Goal: Task Accomplishment & Management: Use online tool/utility

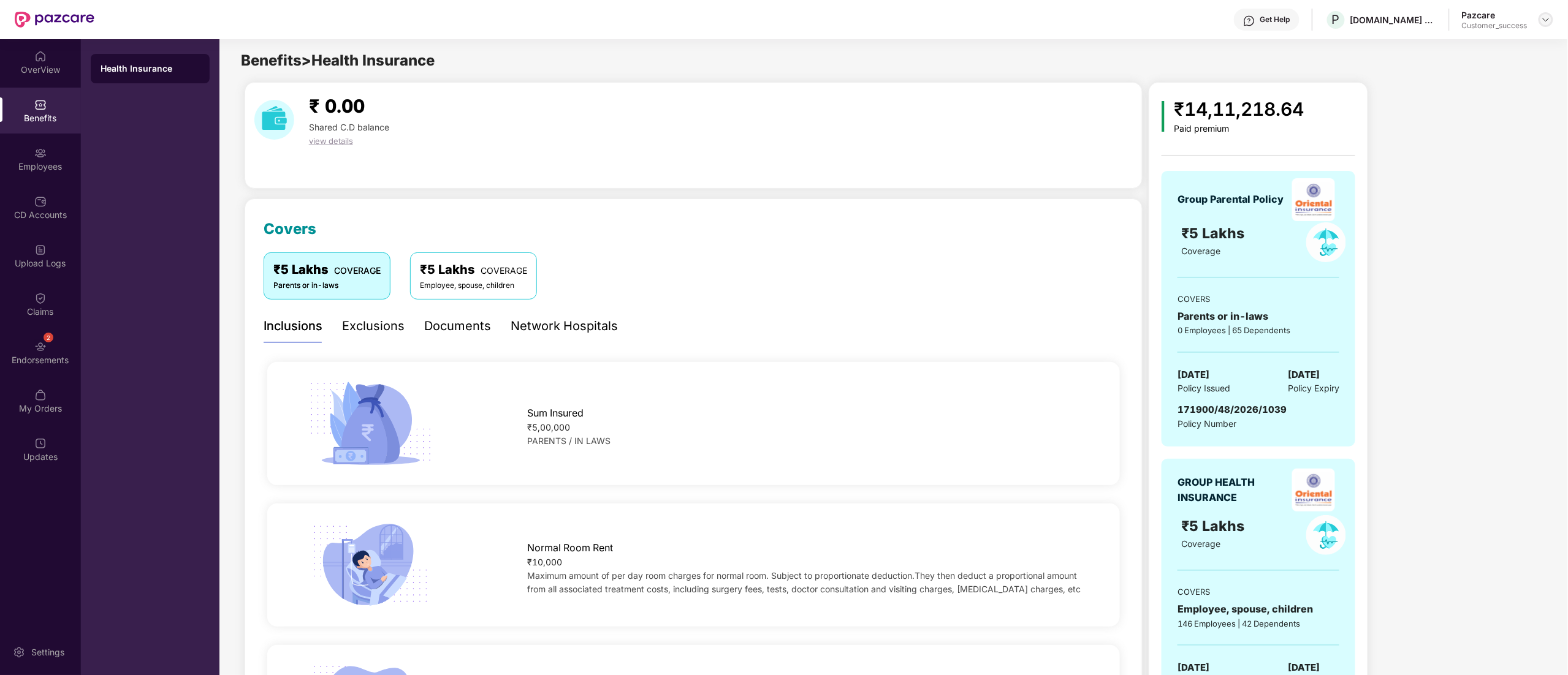
click at [1546, 16] on img at bounding box center [1546, 19] width 10 height 10
click at [1491, 45] on div "Switch to partner view" at bounding box center [1488, 49] width 159 height 24
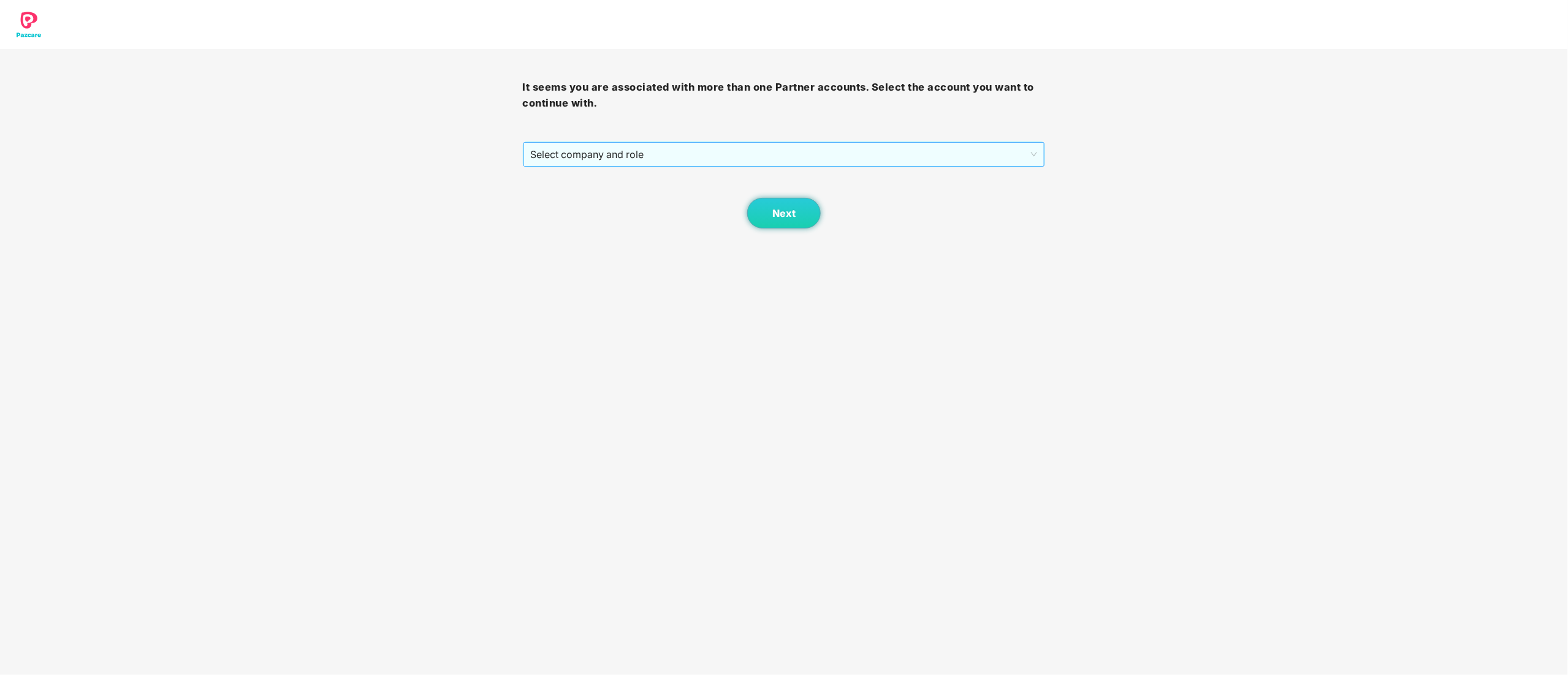
click at [627, 150] on span "Select company and role" at bounding box center [784, 154] width 507 height 24
click at [580, 198] on div "Pazcare - CUSTOMER_SUCCESS" at bounding box center [785, 198] width 508 height 13
click at [773, 218] on span "Next" at bounding box center [784, 213] width 24 height 12
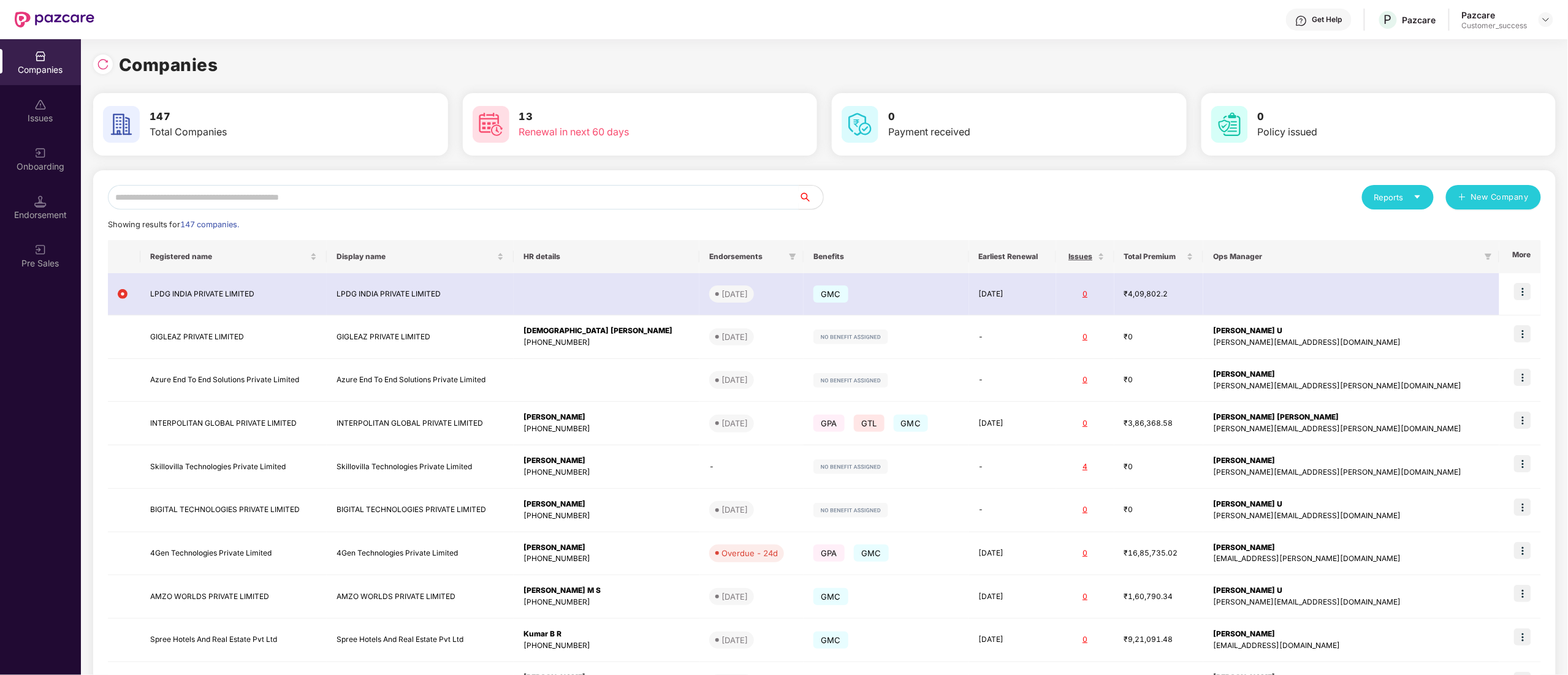
click at [302, 205] on input "text" at bounding box center [453, 197] width 691 height 24
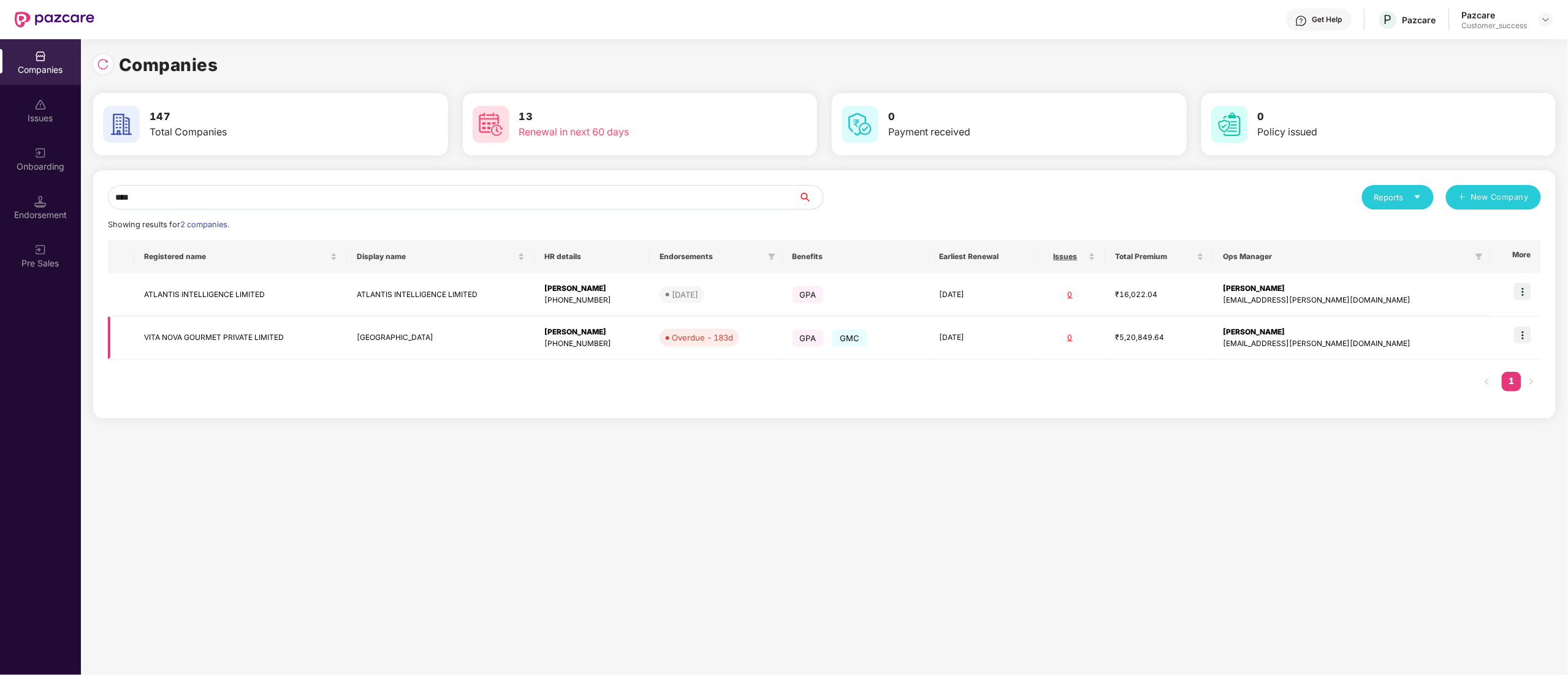
type input "****"
click at [1525, 336] on img at bounding box center [1522, 335] width 17 height 17
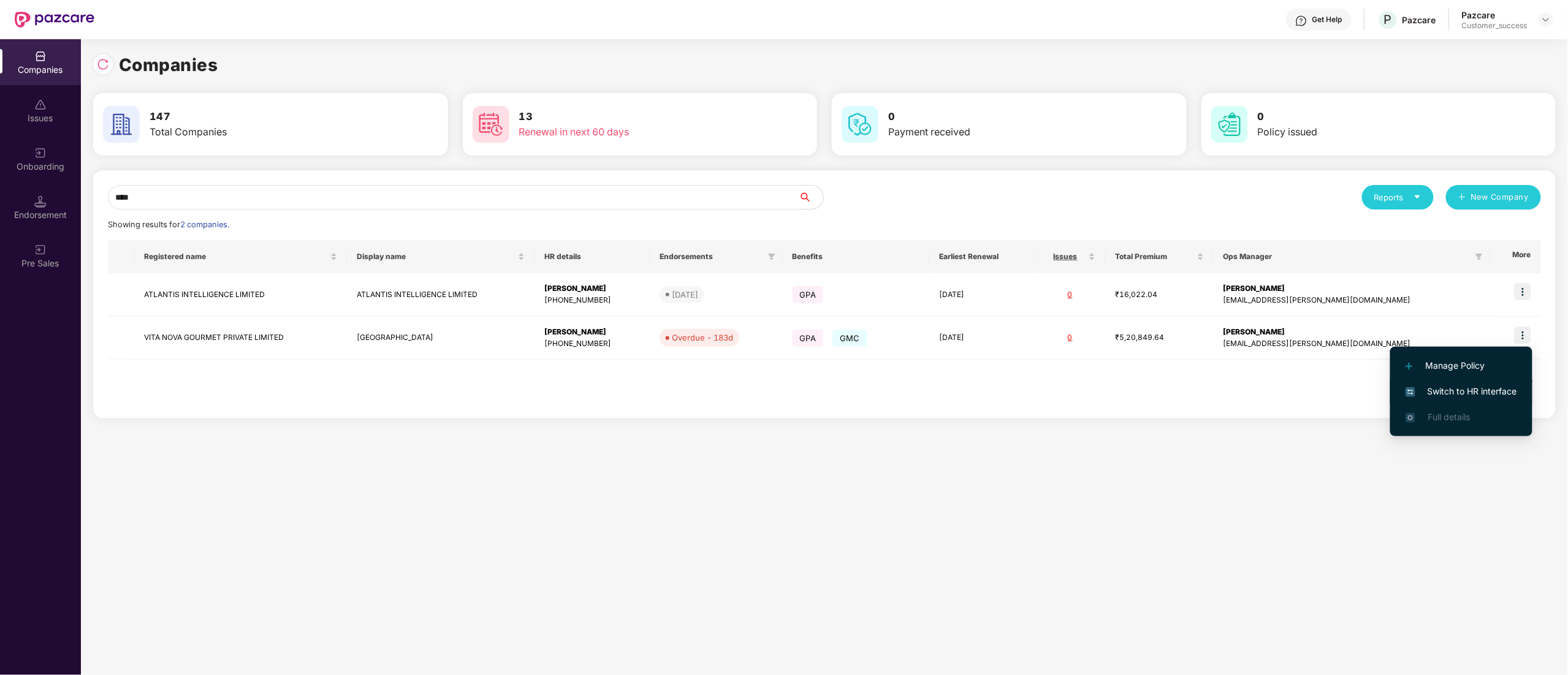
click at [1482, 389] on span "Switch to HR interface" at bounding box center [1461, 391] width 111 height 13
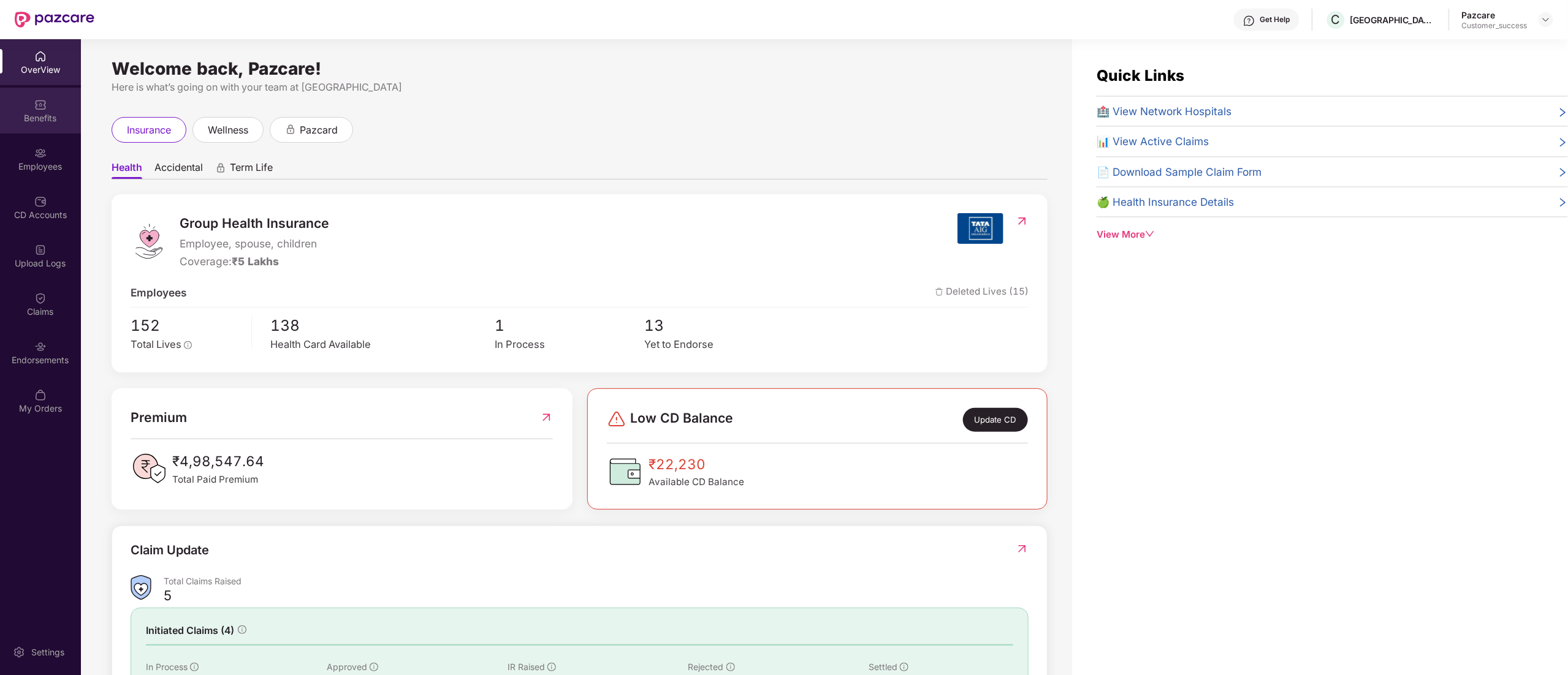
click at [42, 117] on div "Benefits" at bounding box center [41, 118] width 81 height 13
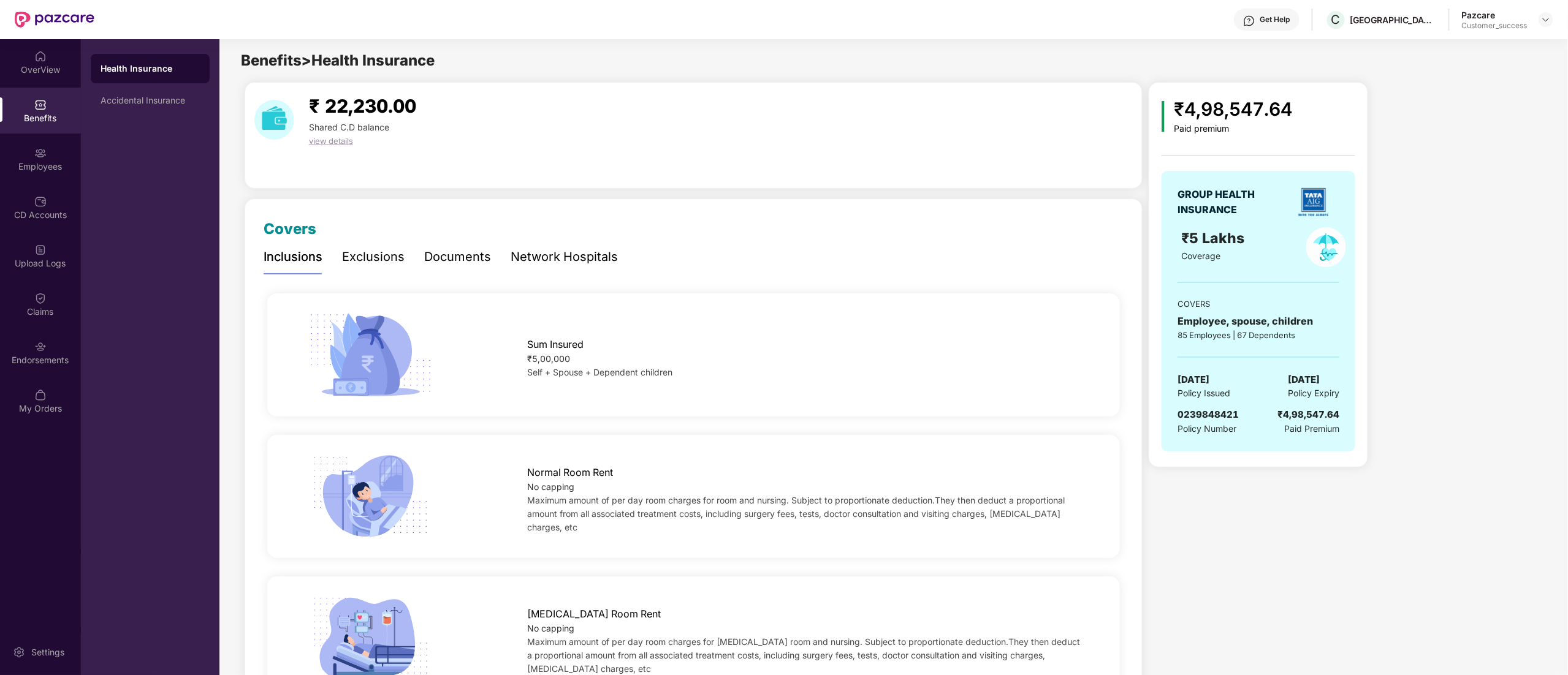
click at [1202, 413] on span "0239848421" at bounding box center [1208, 415] width 61 height 12
click at [30, 176] on div "Employees" at bounding box center [41, 159] width 81 height 46
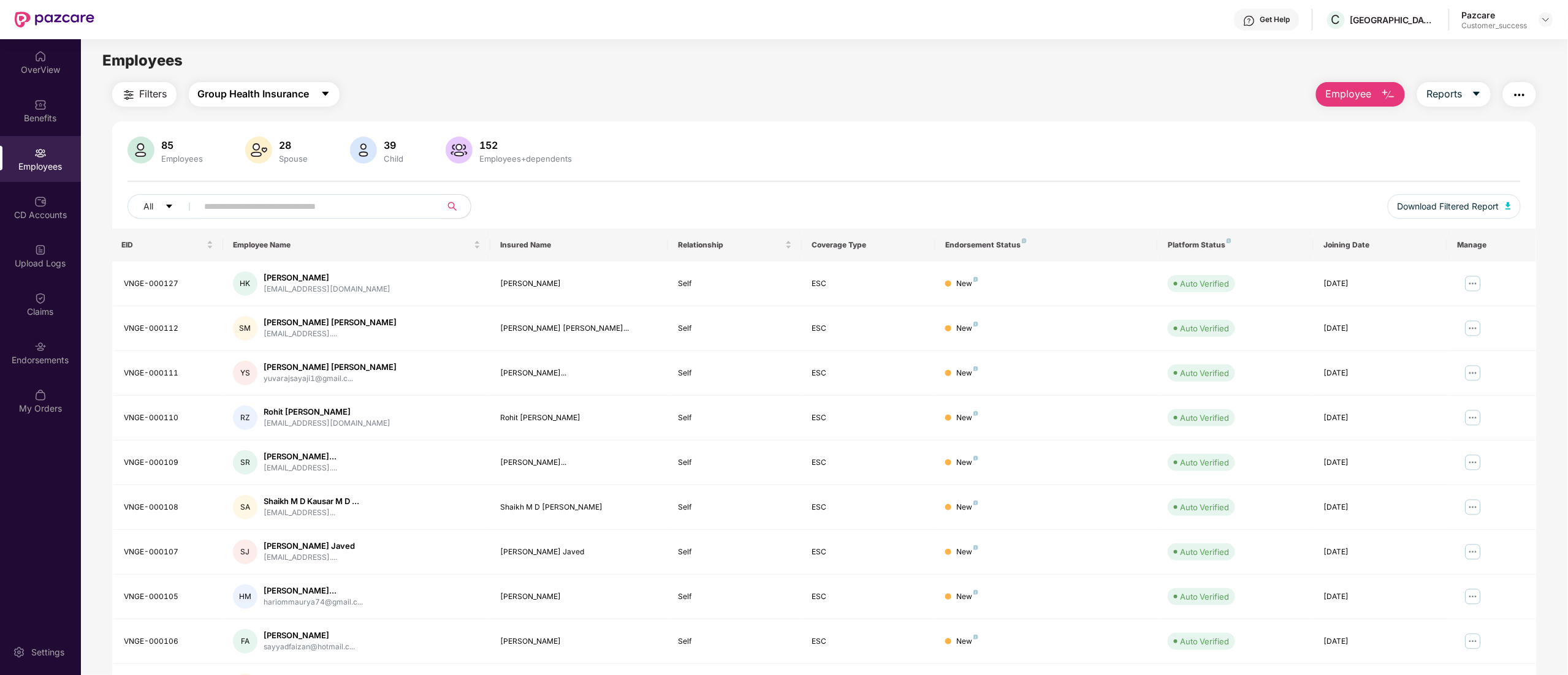
click at [241, 98] on span "Group Health Insurance" at bounding box center [253, 94] width 111 height 15
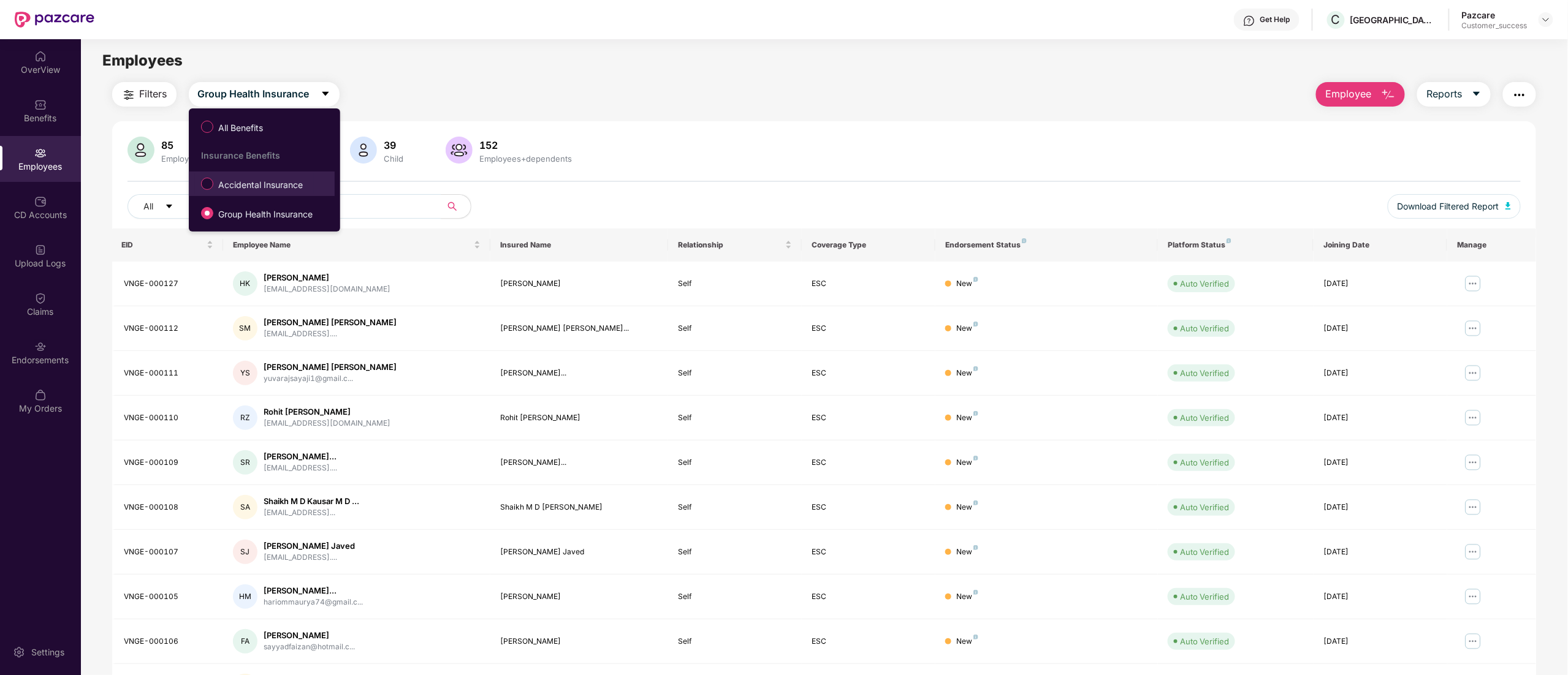
click at [230, 186] on span "Accidental Insurance" at bounding box center [261, 185] width 94 height 13
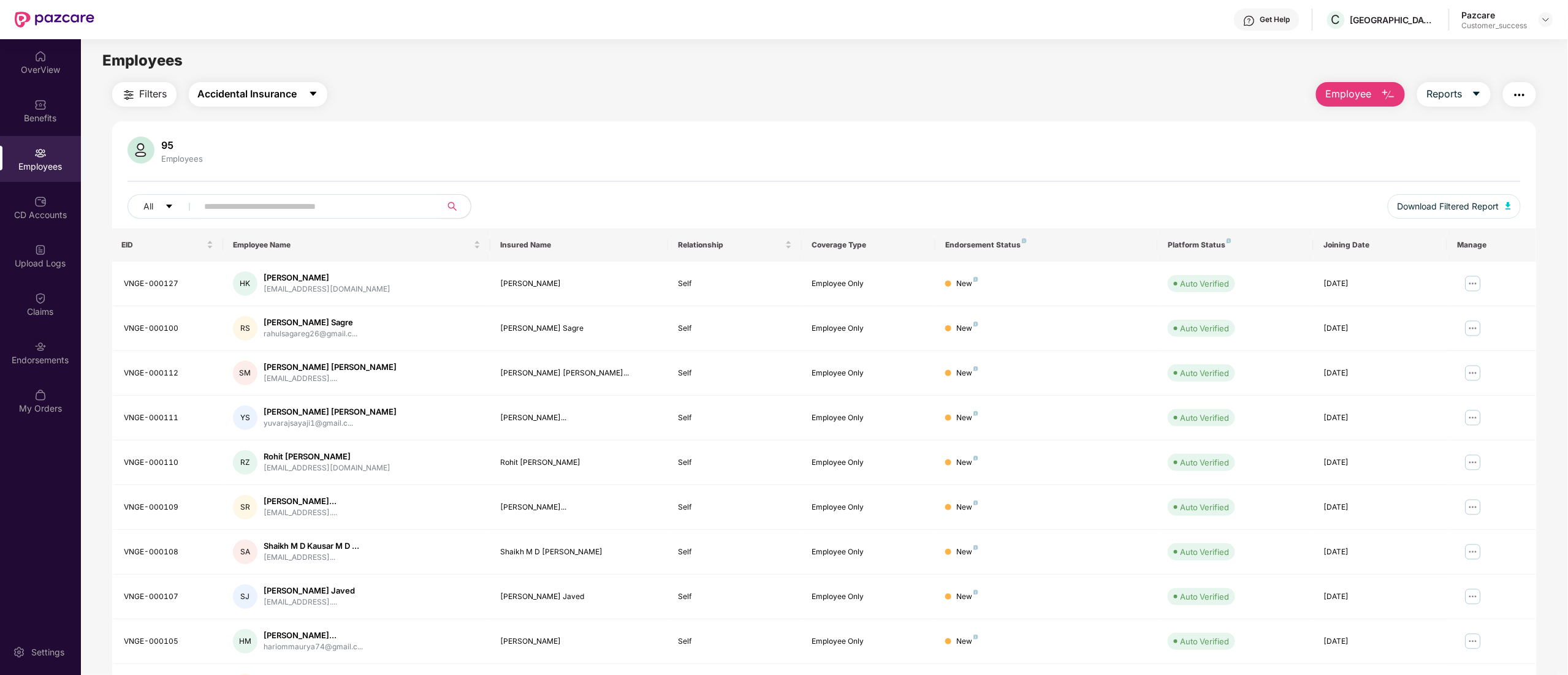
click at [237, 95] on span "Accidental Insurance" at bounding box center [247, 94] width 100 height 15
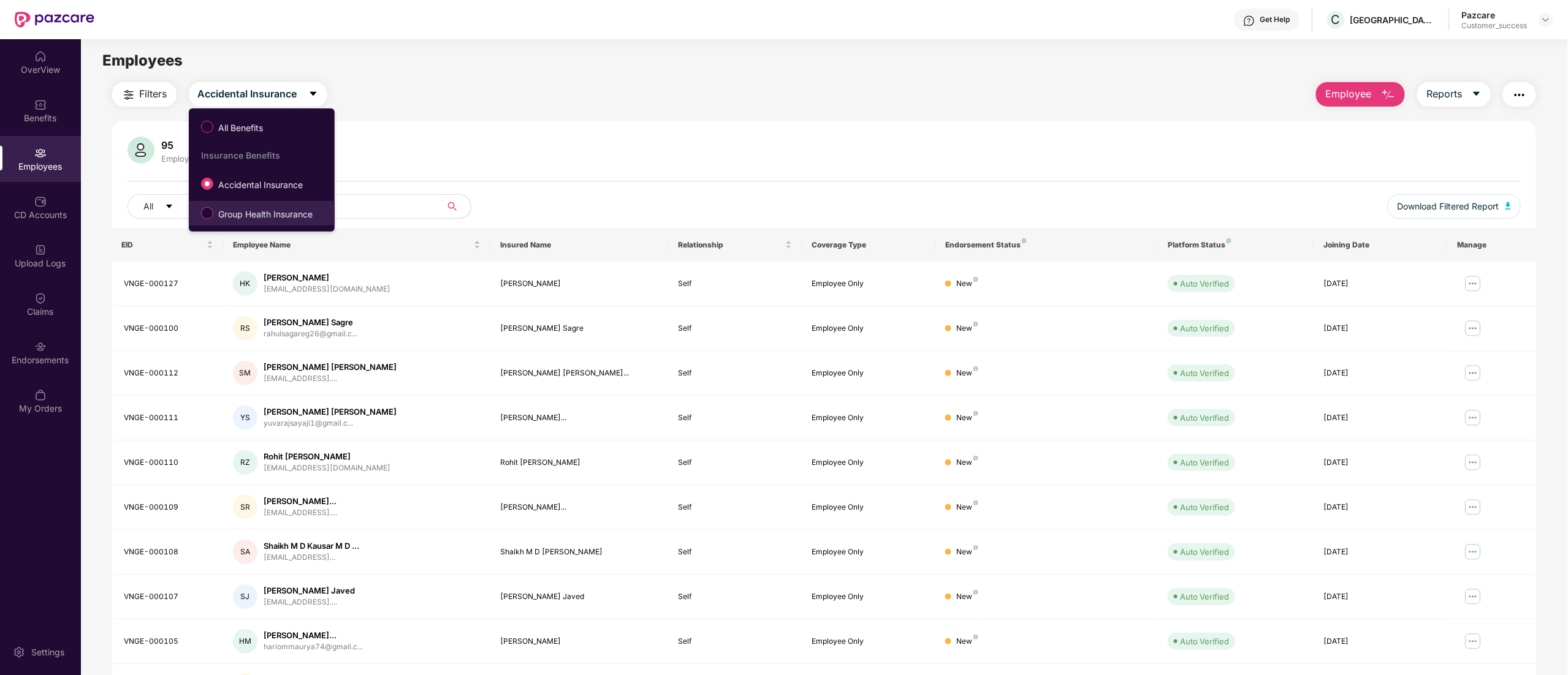
click at [241, 210] on span "Group Health Insurance" at bounding box center [265, 214] width 104 height 13
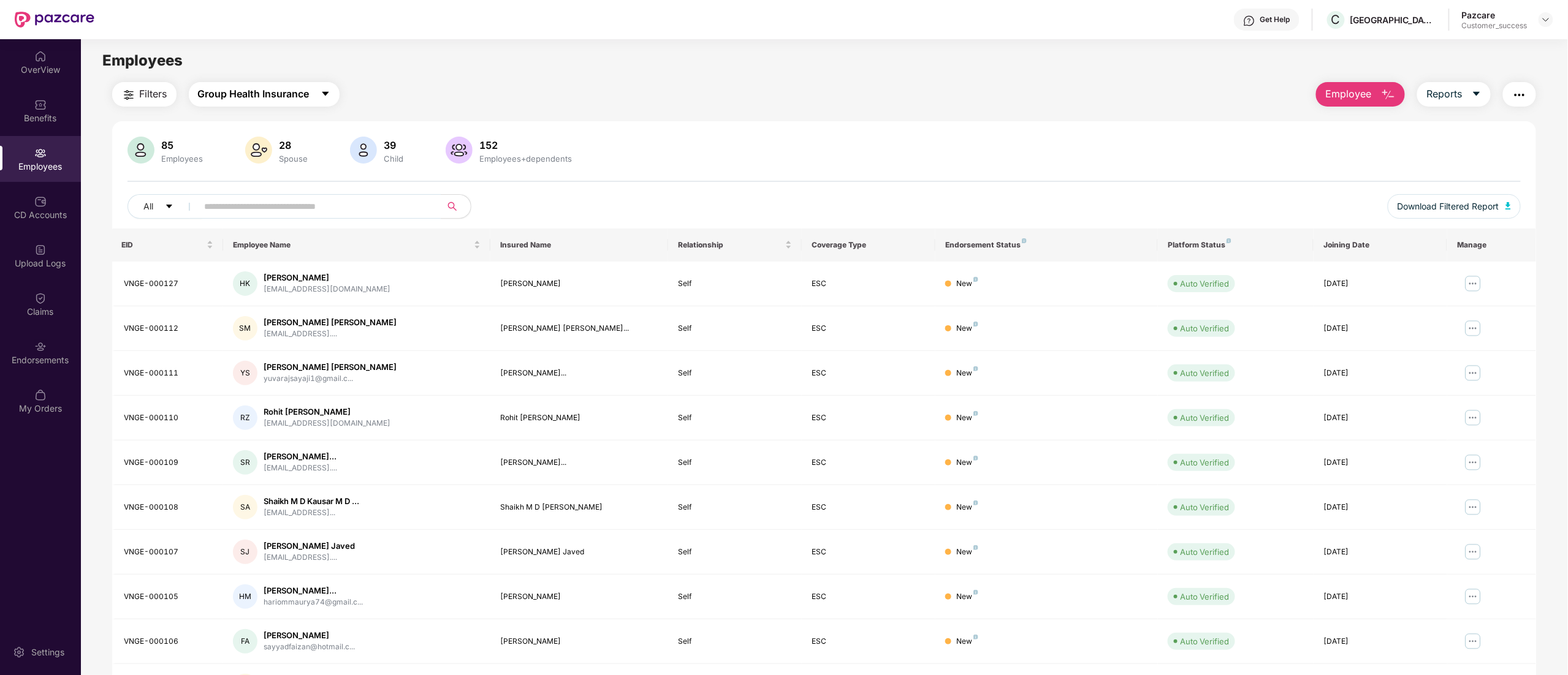
click at [281, 92] on span "Group Health Insurance" at bounding box center [253, 94] width 111 height 15
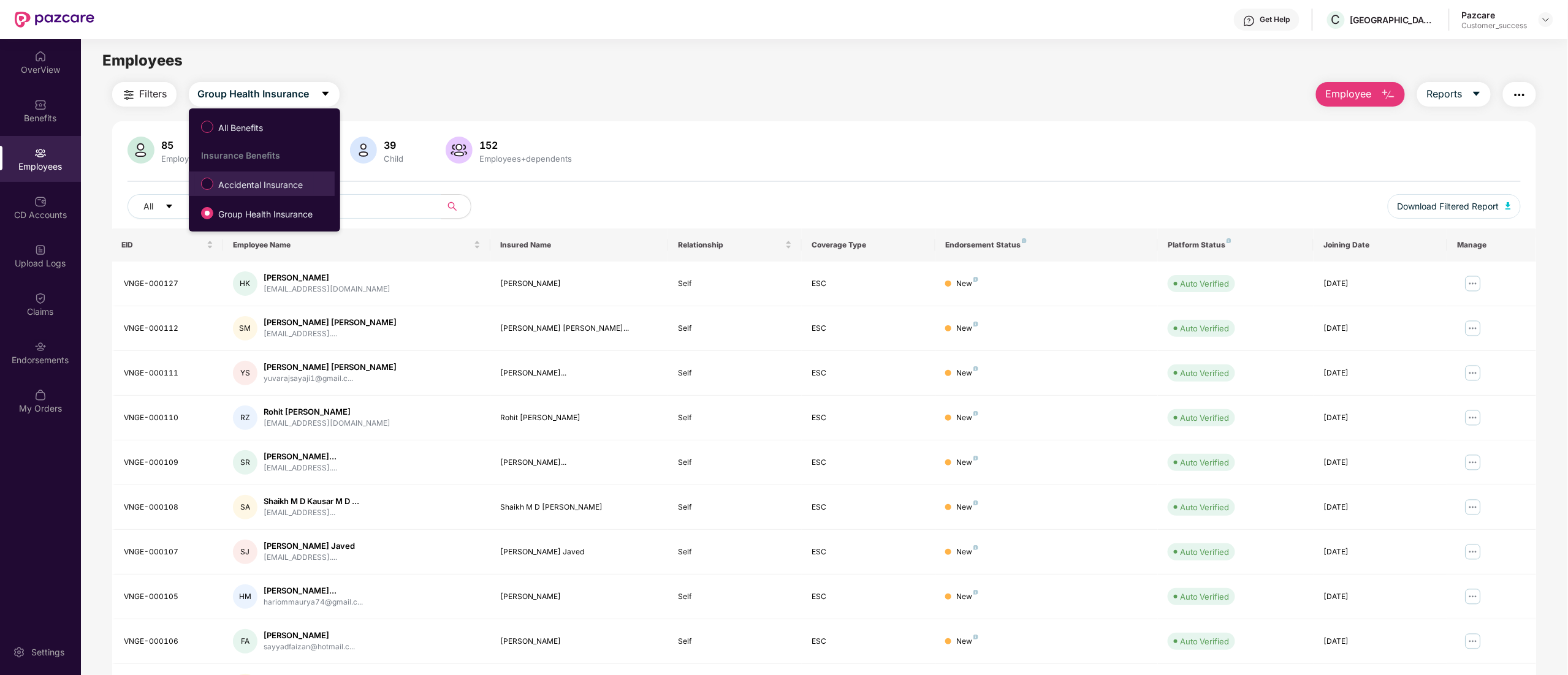
click at [251, 185] on span "Accidental Insurance" at bounding box center [261, 185] width 94 height 13
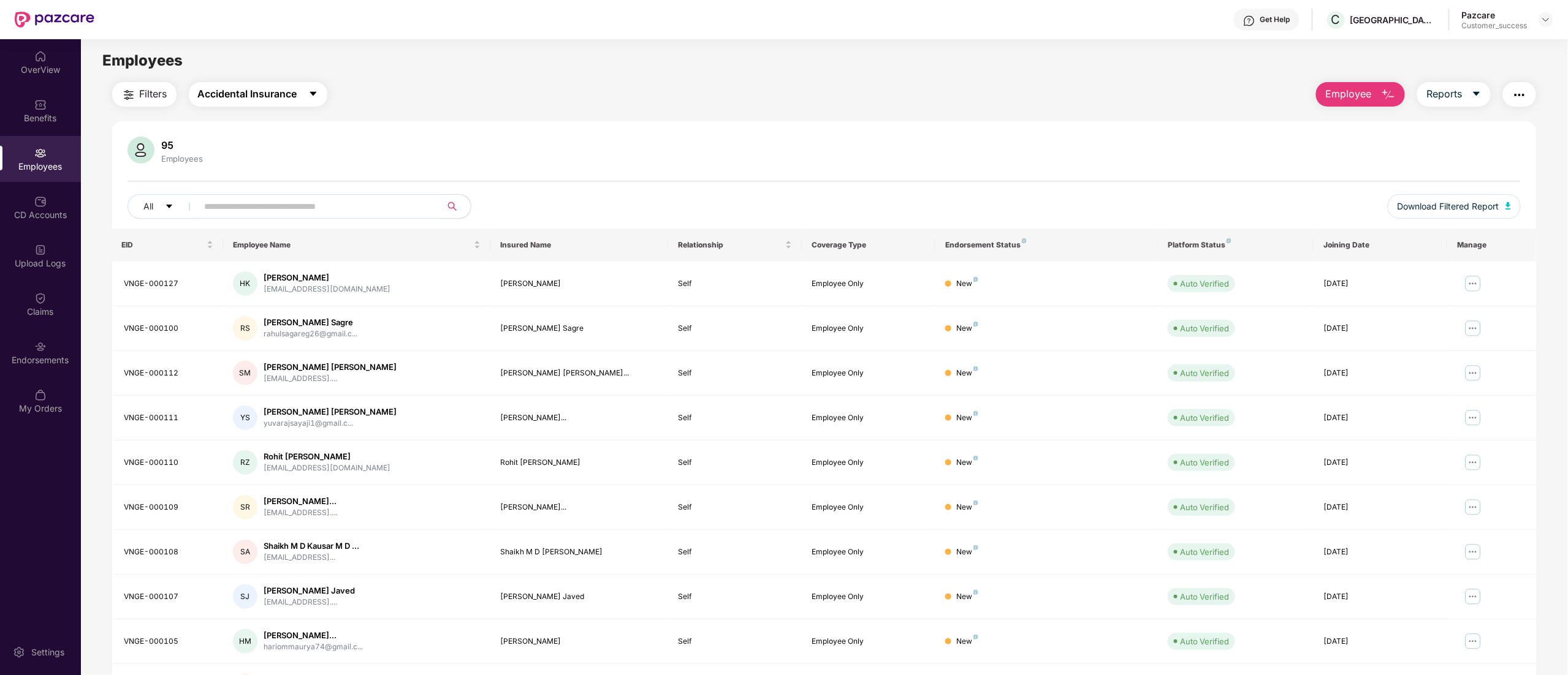
drag, startPoint x: 270, startPoint y: 92, endPoint x: 270, endPoint y: 85, distance: 7.0
click at [270, 89] on span "Accidental Insurance" at bounding box center [247, 94] width 100 height 15
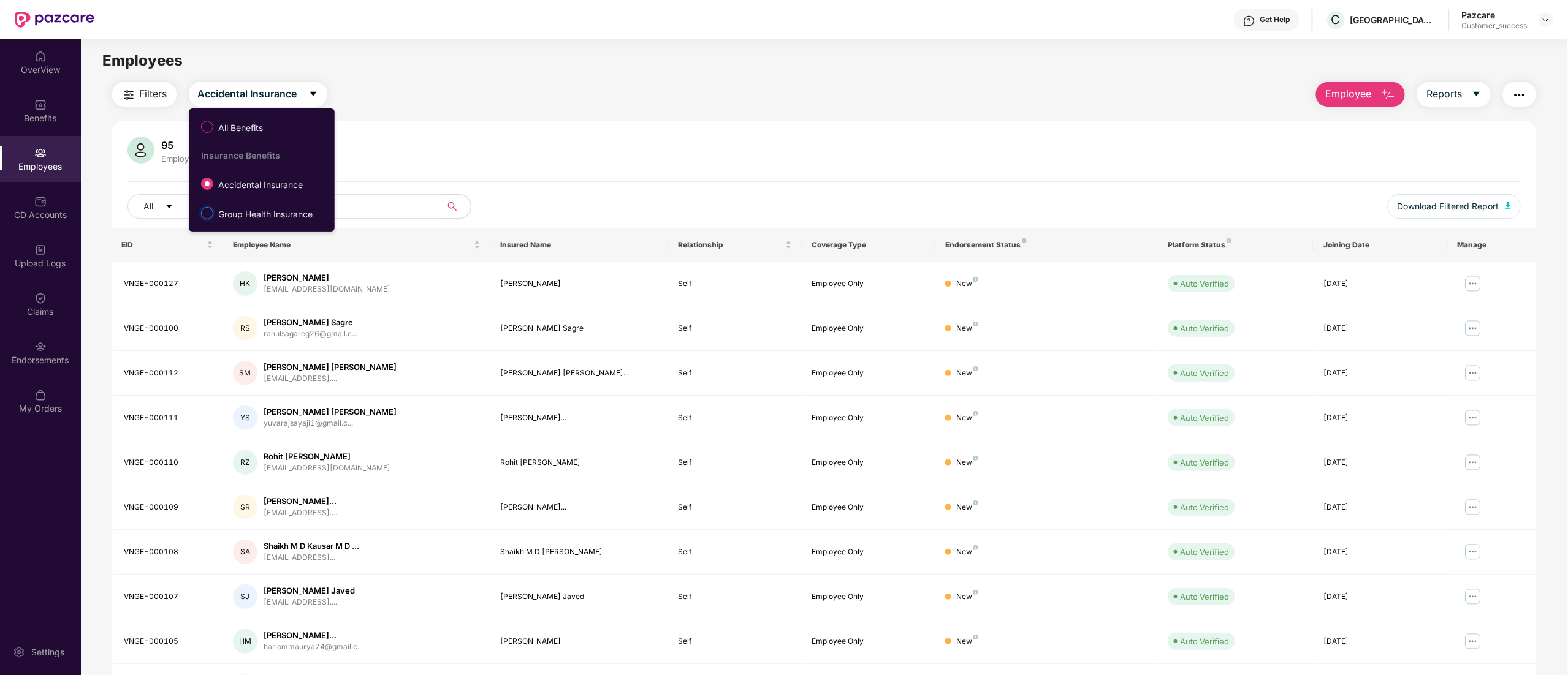
click at [209, 220] on label "Group Health Insurance" at bounding box center [259, 213] width 128 height 21
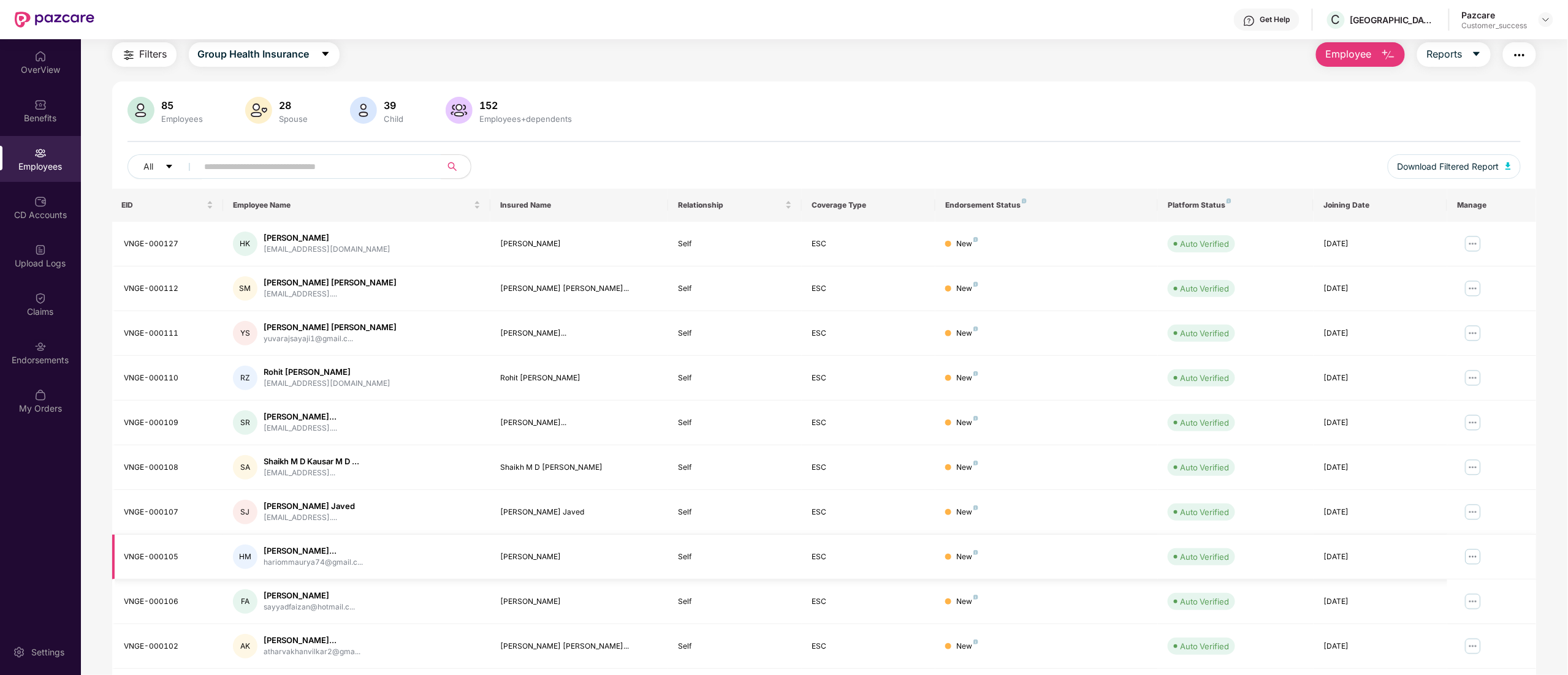
scroll to position [80, 0]
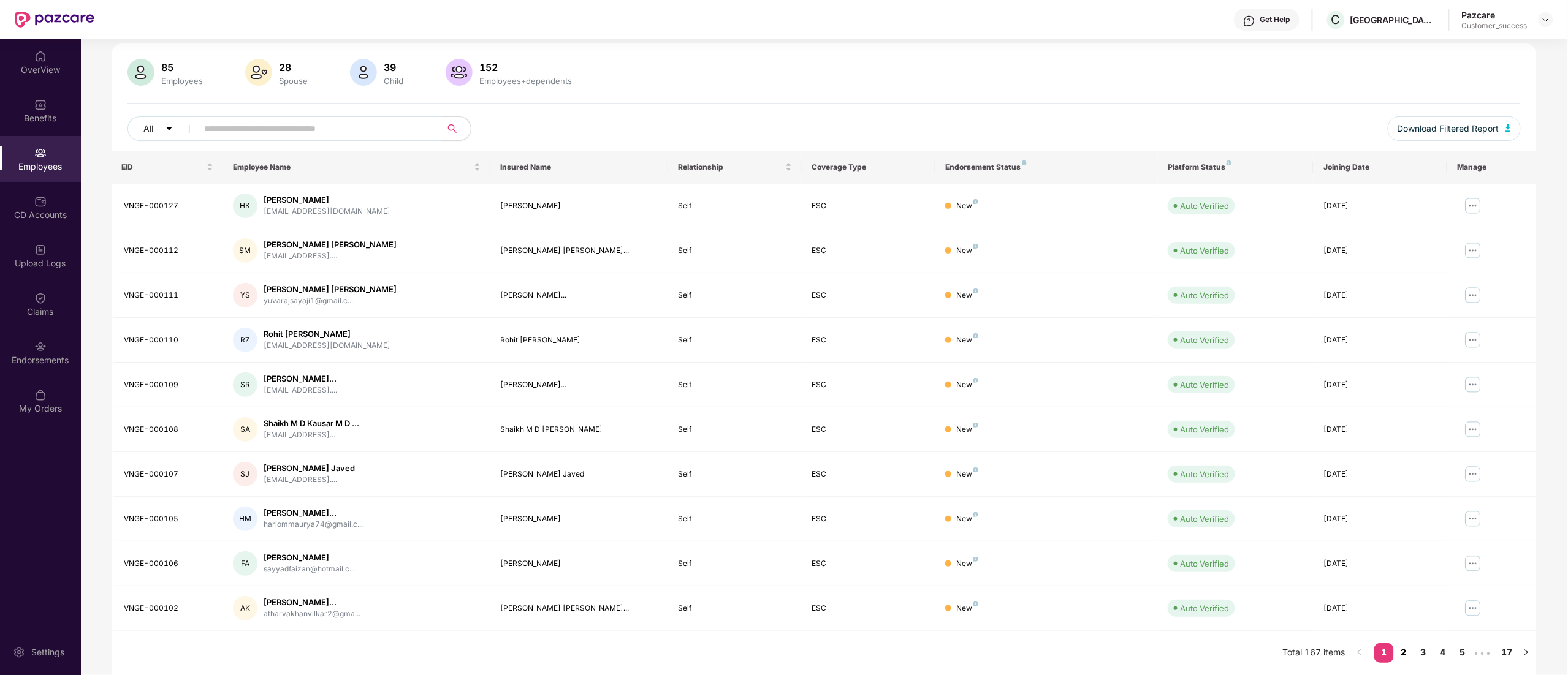
click at [1399, 648] on link "2" at bounding box center [1403, 652] width 20 height 18
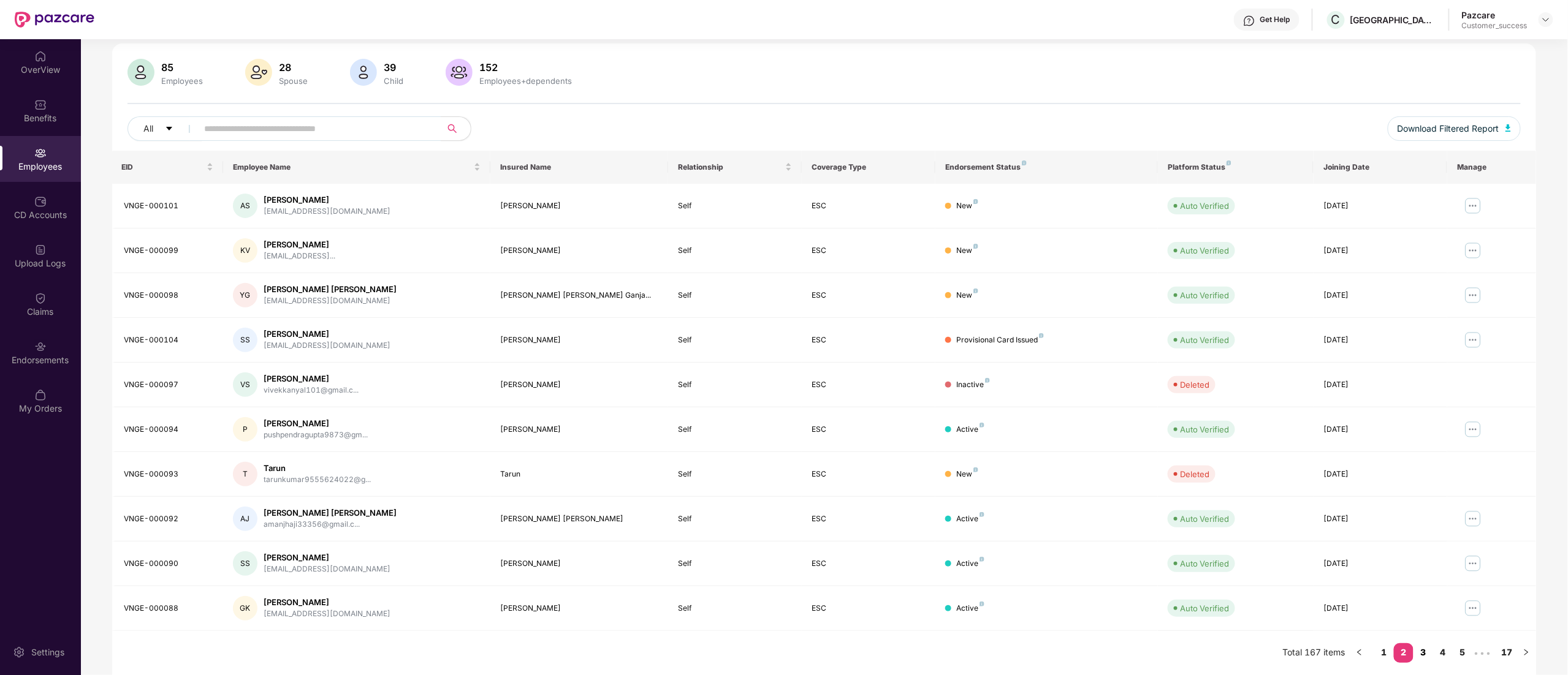
click at [1432, 651] on link "3" at bounding box center [1423, 652] width 20 height 18
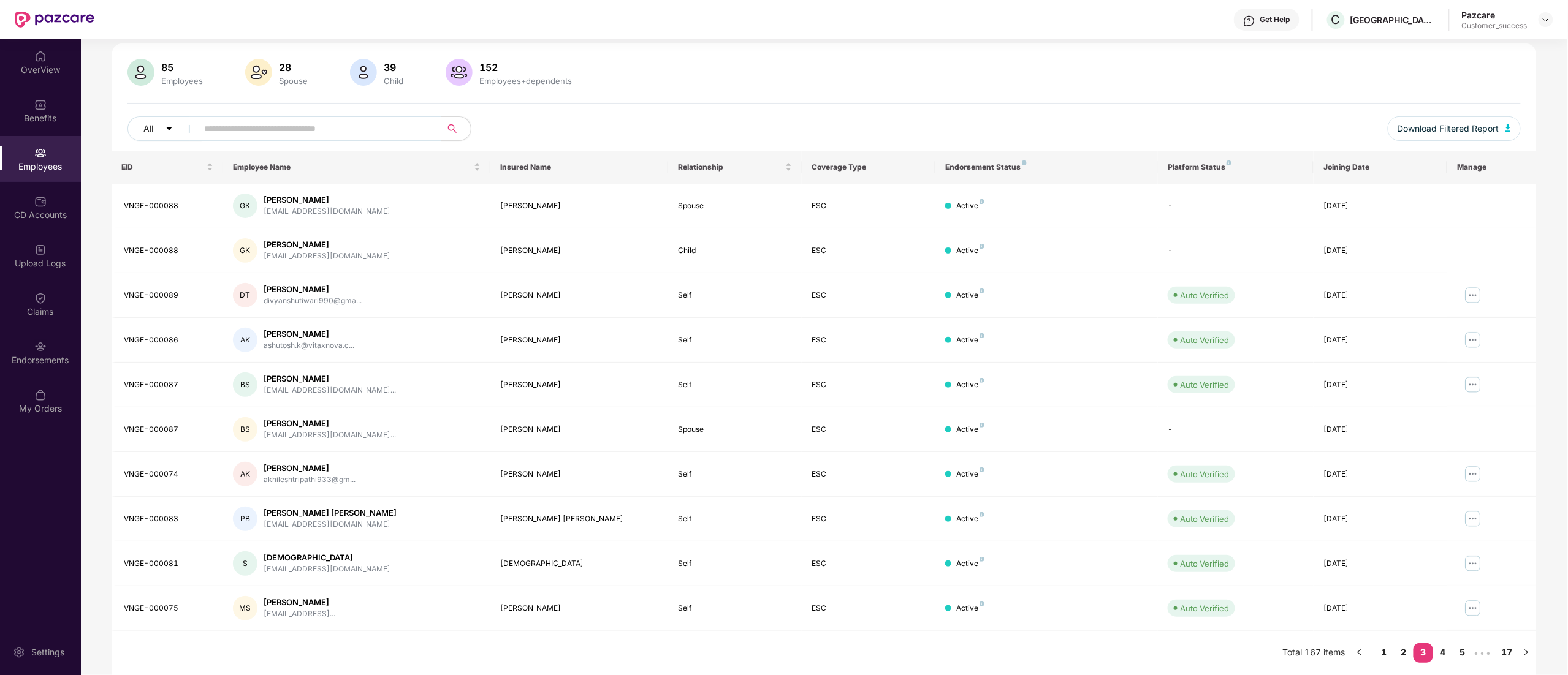
click at [26, 150] on div "Employees" at bounding box center [41, 159] width 81 height 46
click at [18, 113] on div "Benefits" at bounding box center [41, 117] width 81 height 13
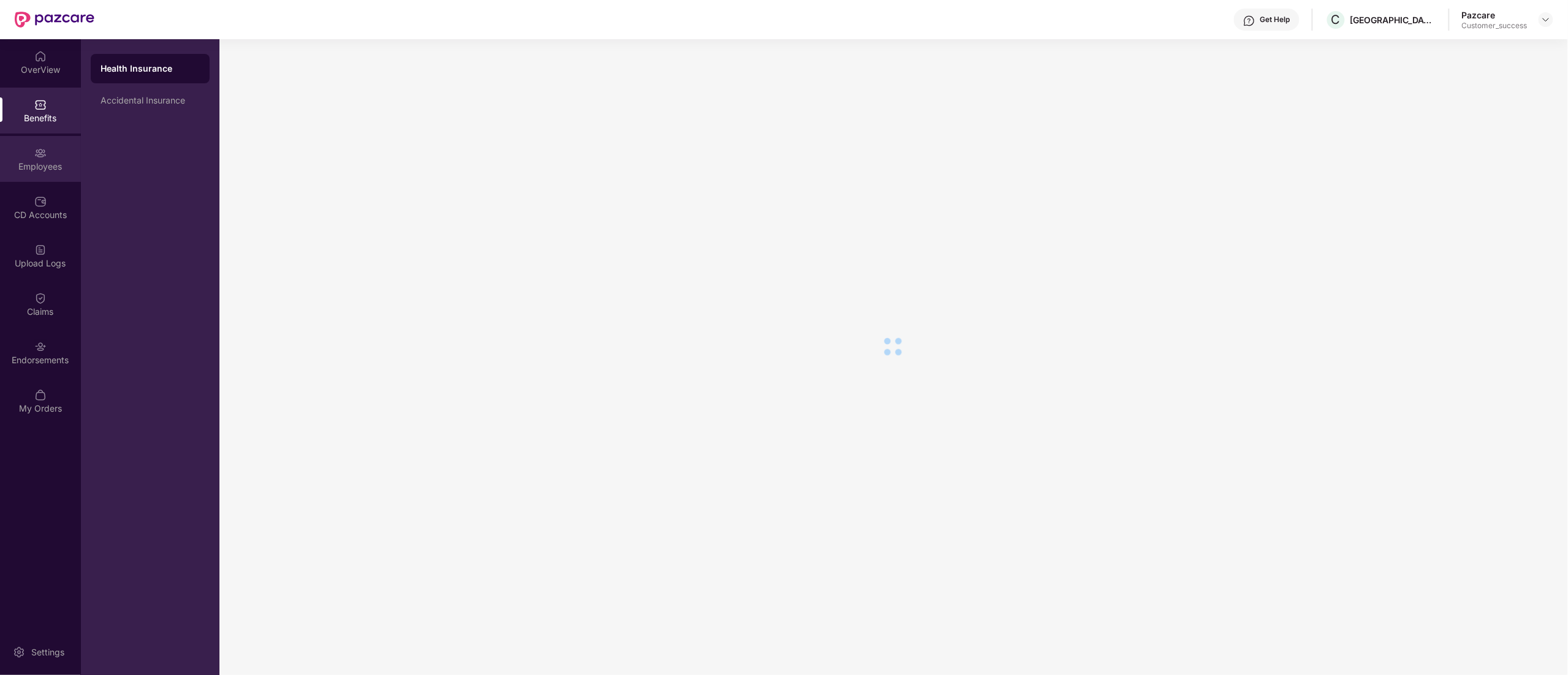
click at [24, 156] on div "Employees" at bounding box center [41, 159] width 81 height 46
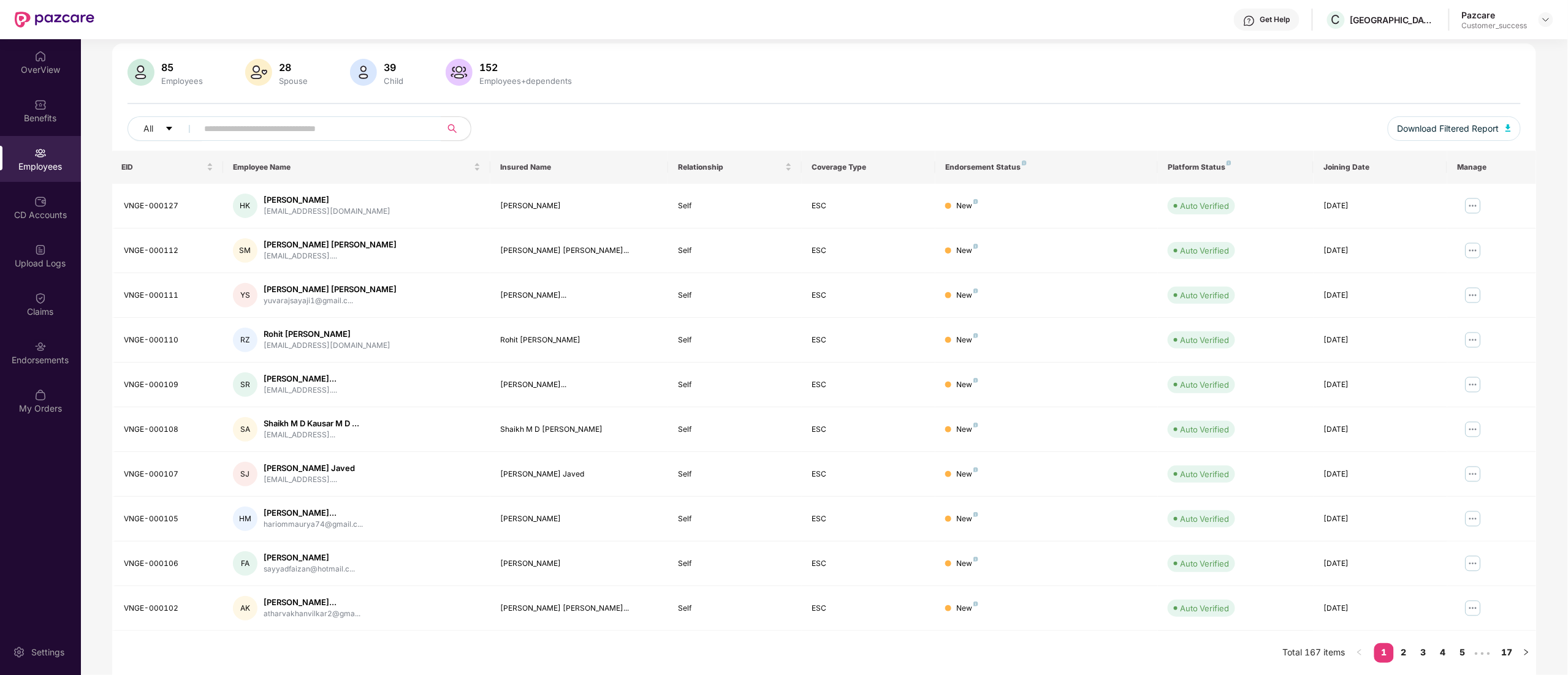
click at [1542, 13] on div at bounding box center [1546, 20] width 15 height 15
click at [1548, 20] on img at bounding box center [1546, 19] width 10 height 10
click at [1460, 43] on div "Switch to partner view" at bounding box center [1488, 49] width 159 height 24
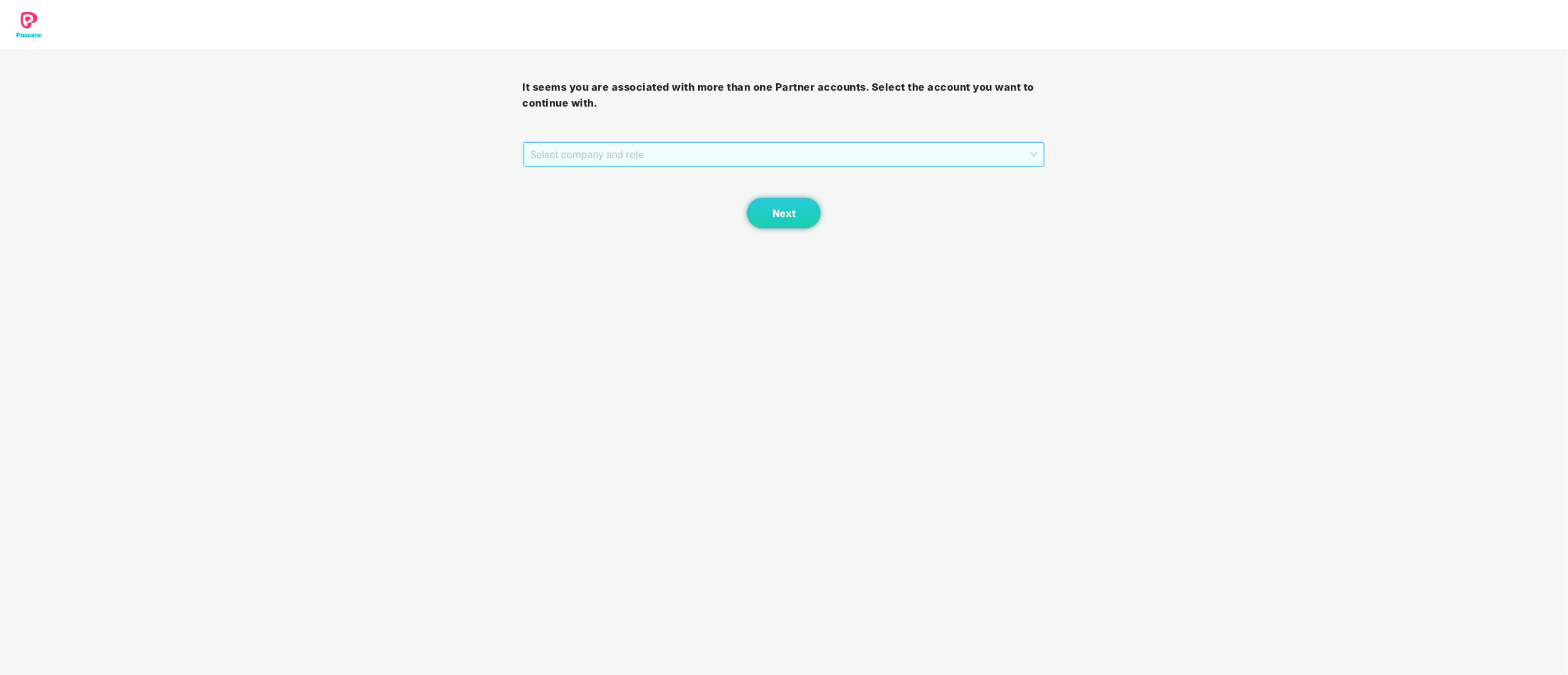
click at [609, 148] on span "Select company and role" at bounding box center [784, 154] width 507 height 24
click at [577, 193] on div "Pazcare - CUSTOMER_SUCCESS" at bounding box center [785, 198] width 508 height 13
click at [797, 212] on button "Next" at bounding box center [784, 213] width 74 height 31
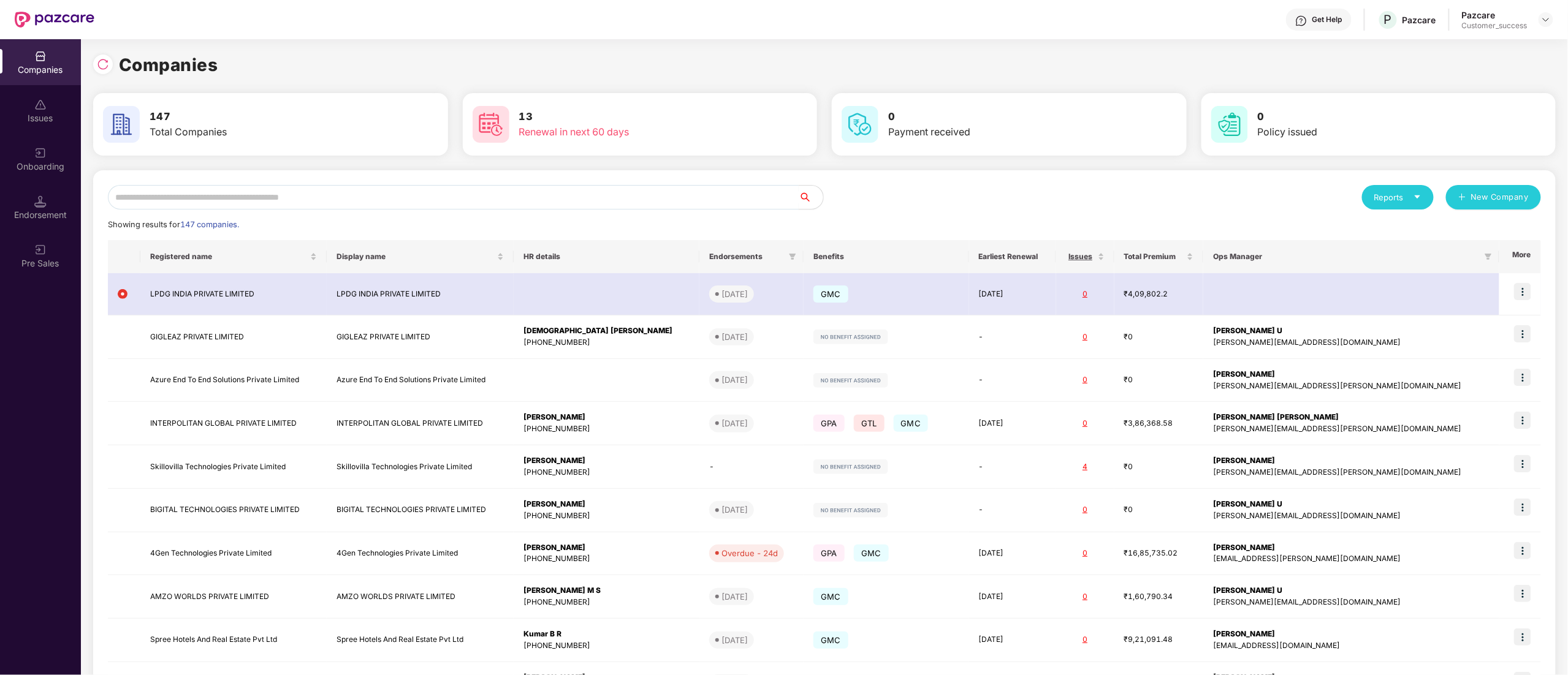
click at [247, 188] on input "text" at bounding box center [453, 197] width 691 height 24
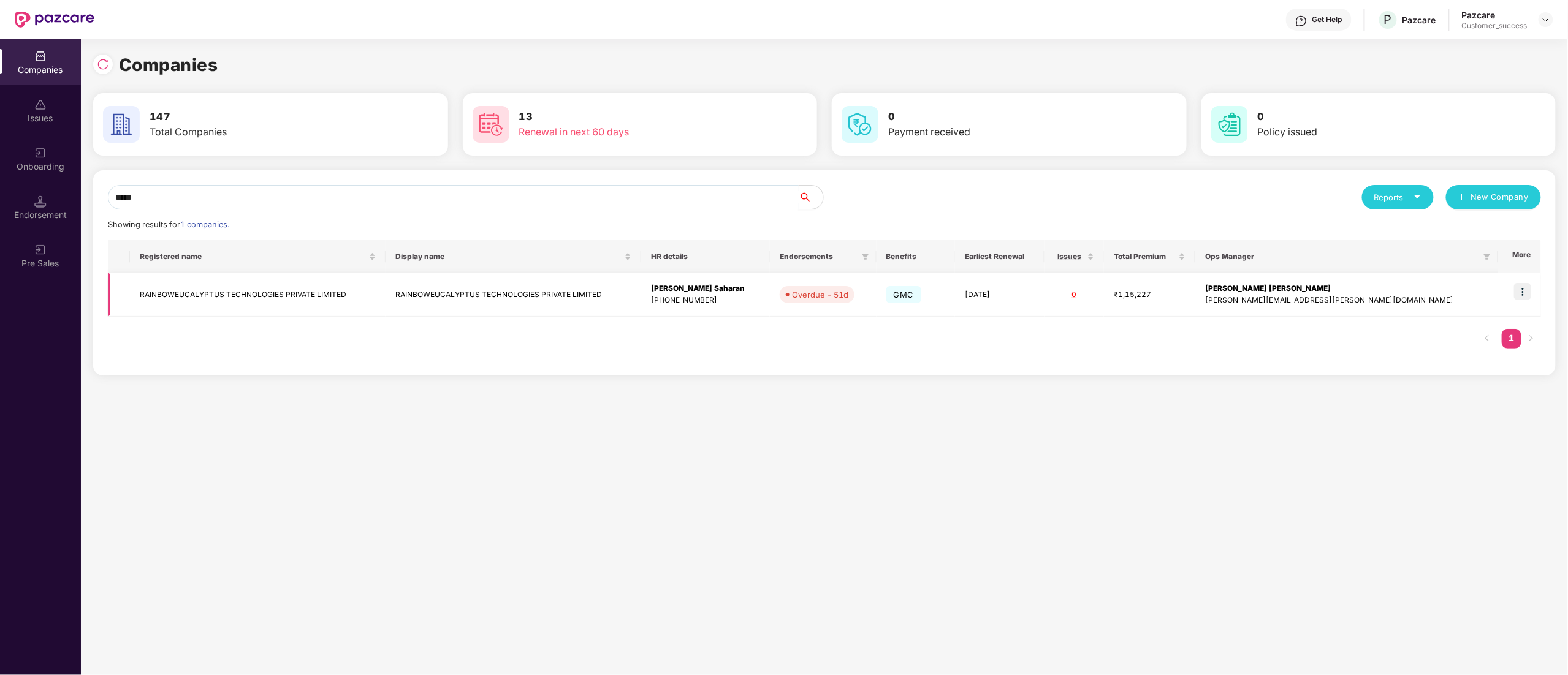
type input "*****"
click at [1523, 295] on img at bounding box center [1522, 291] width 17 height 17
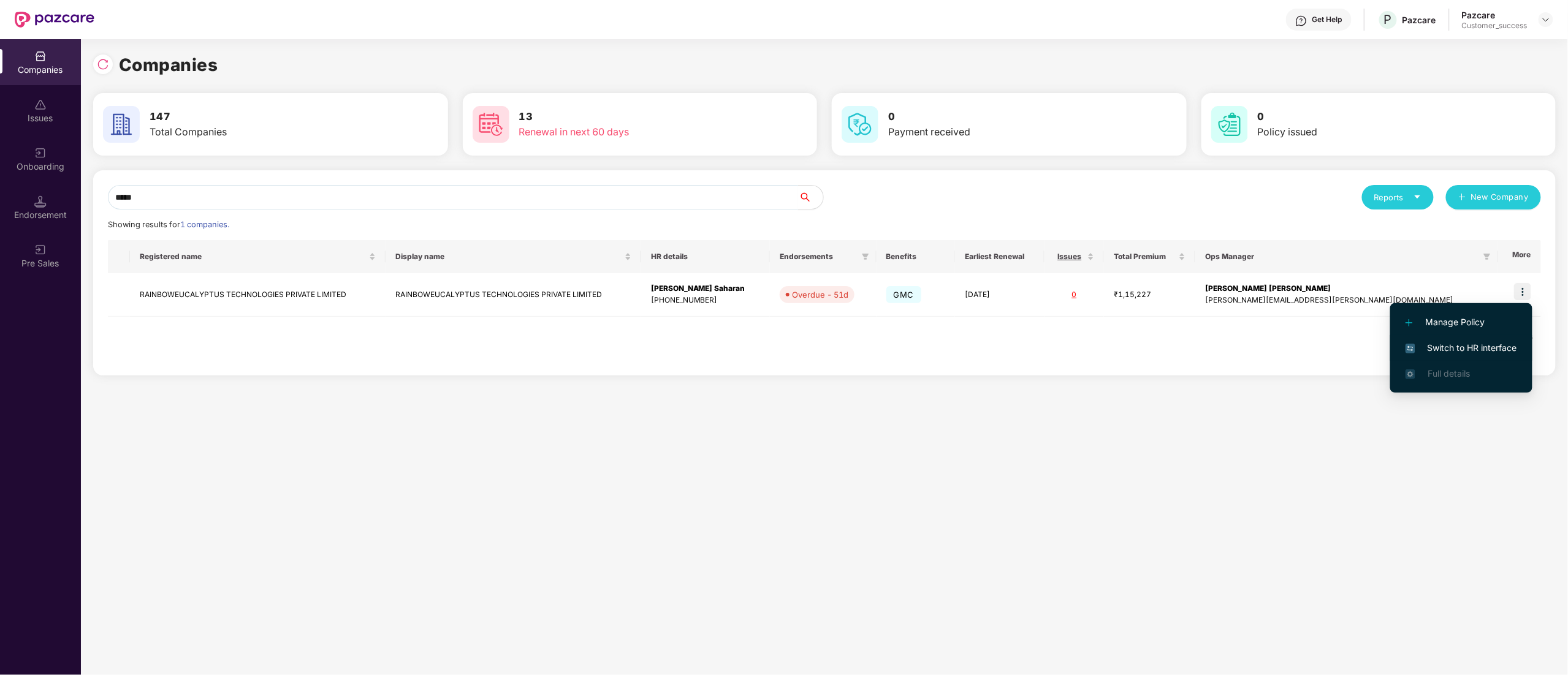
click at [1472, 349] on span "Switch to HR interface" at bounding box center [1461, 348] width 111 height 13
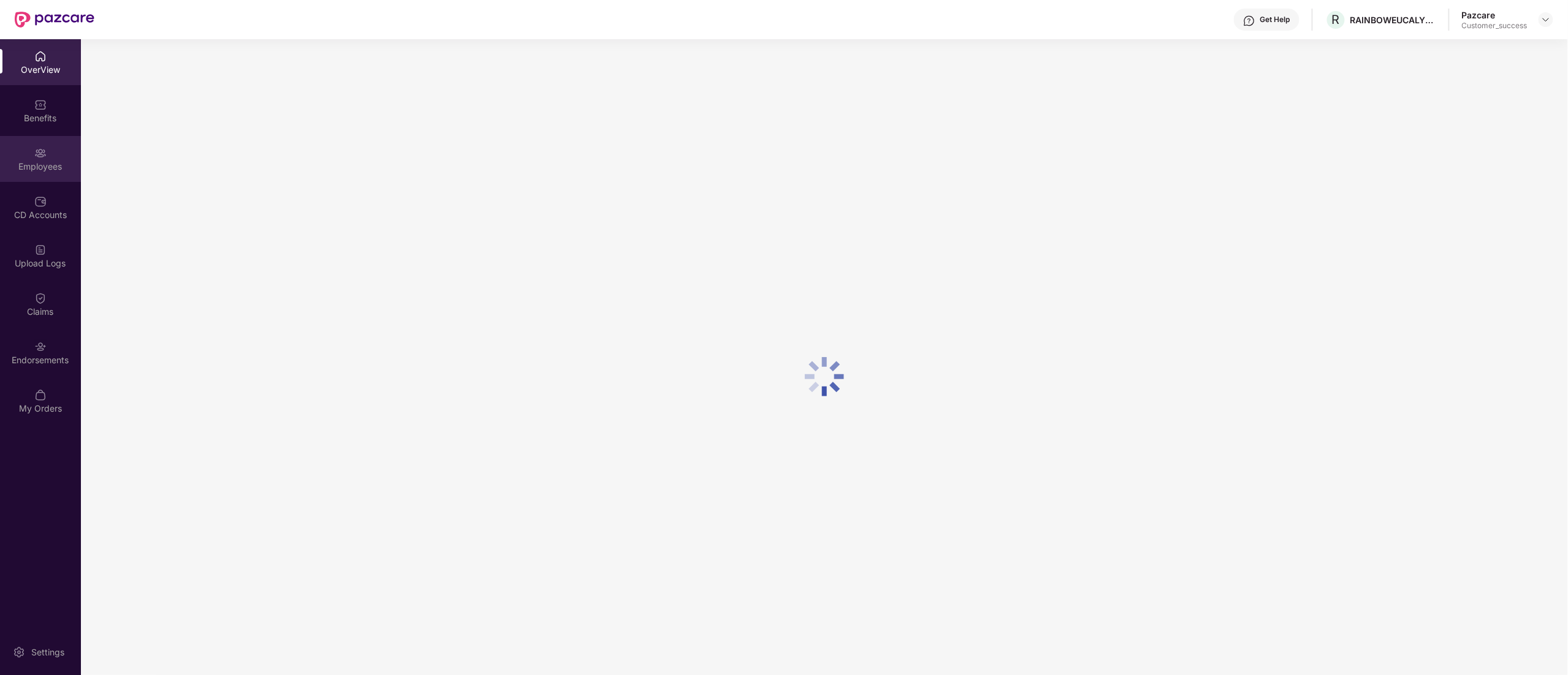
click at [7, 145] on div "Employees" at bounding box center [41, 159] width 81 height 46
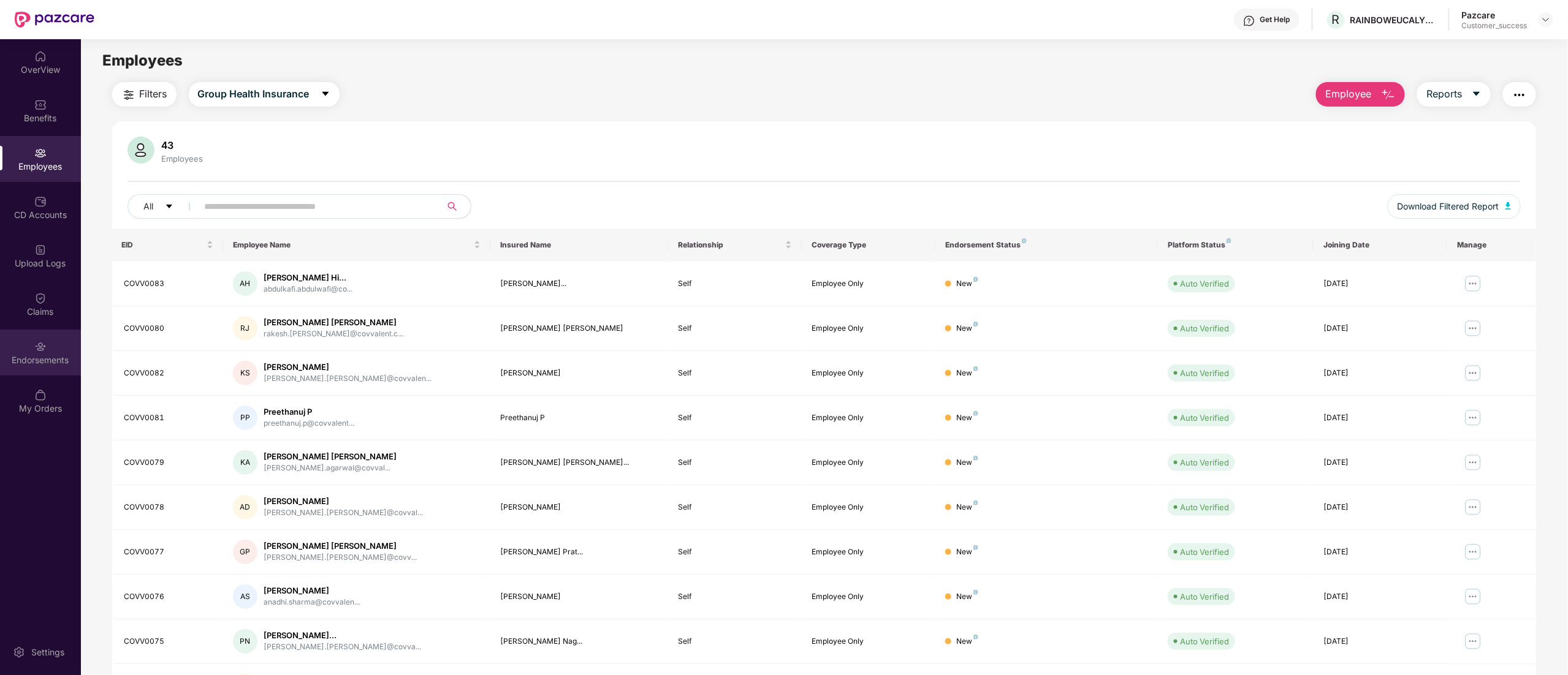
click at [47, 345] on div "Endorsements" at bounding box center [41, 353] width 81 height 46
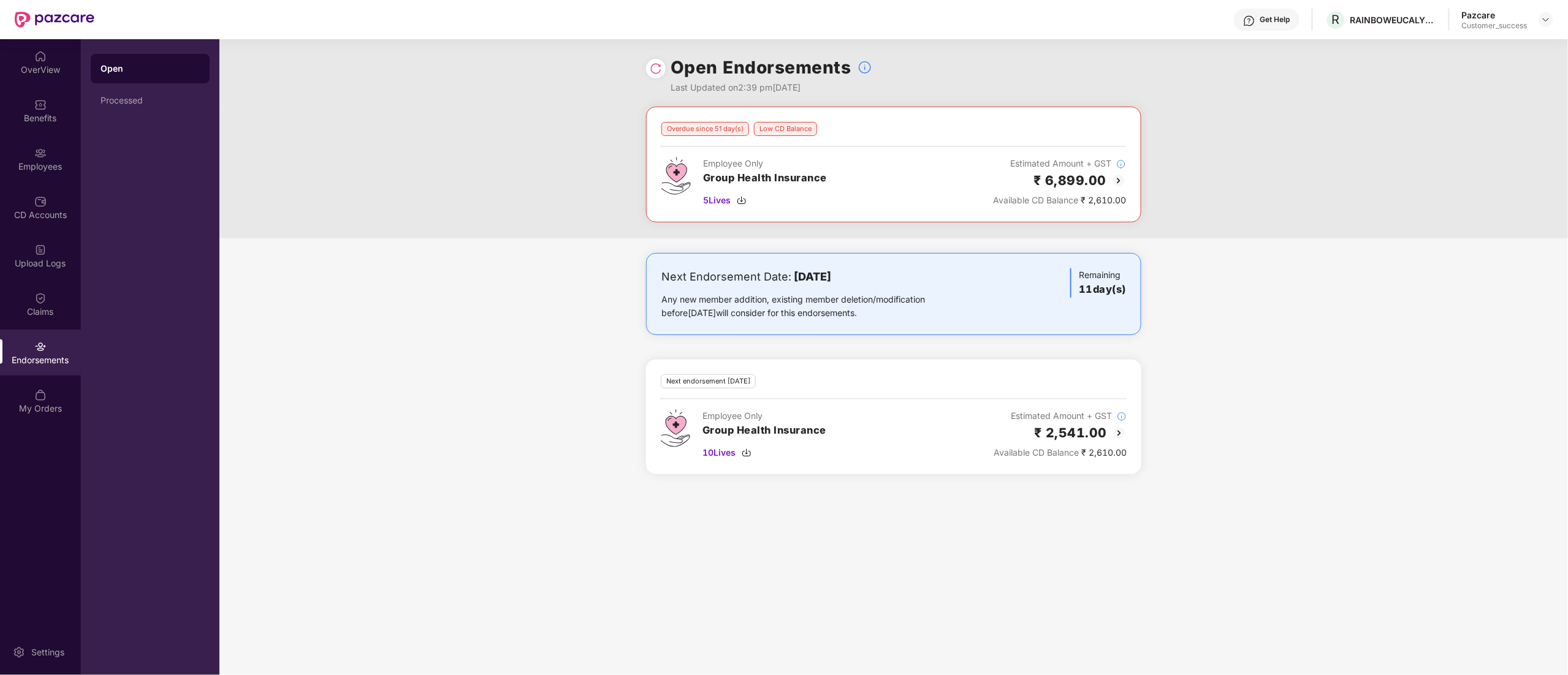
click at [655, 63] on img at bounding box center [656, 69] width 13 height 13
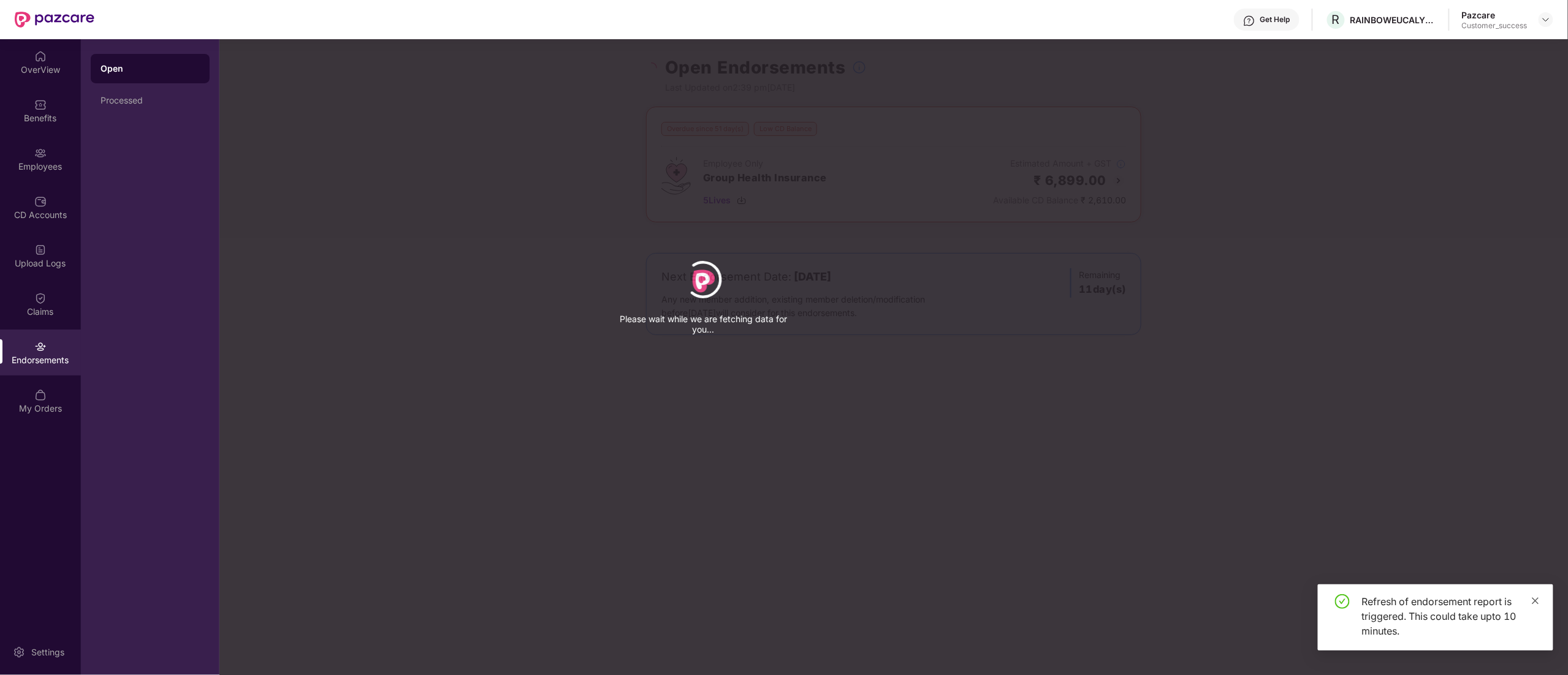
click at [1536, 598] on icon "close" at bounding box center [1536, 601] width 9 height 9
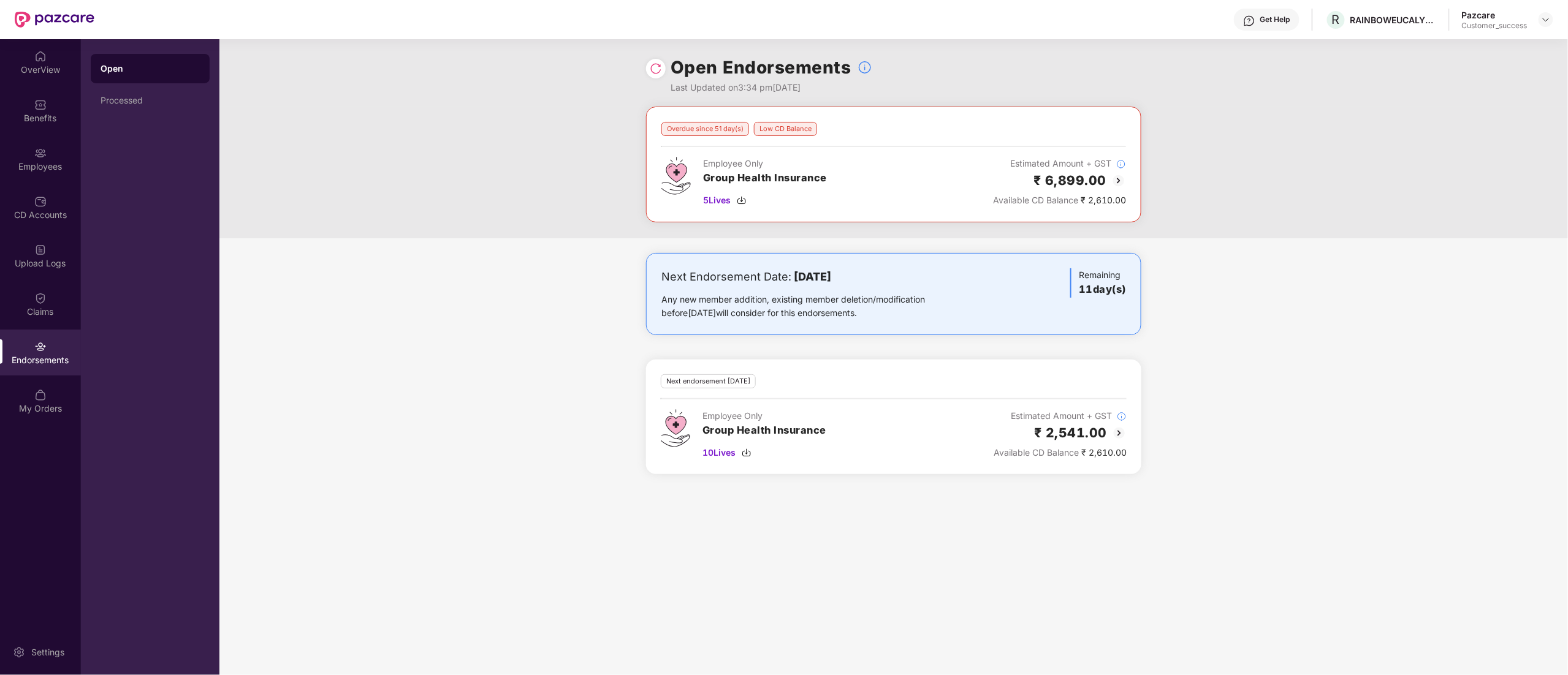
click at [658, 66] on img at bounding box center [656, 69] width 13 height 13
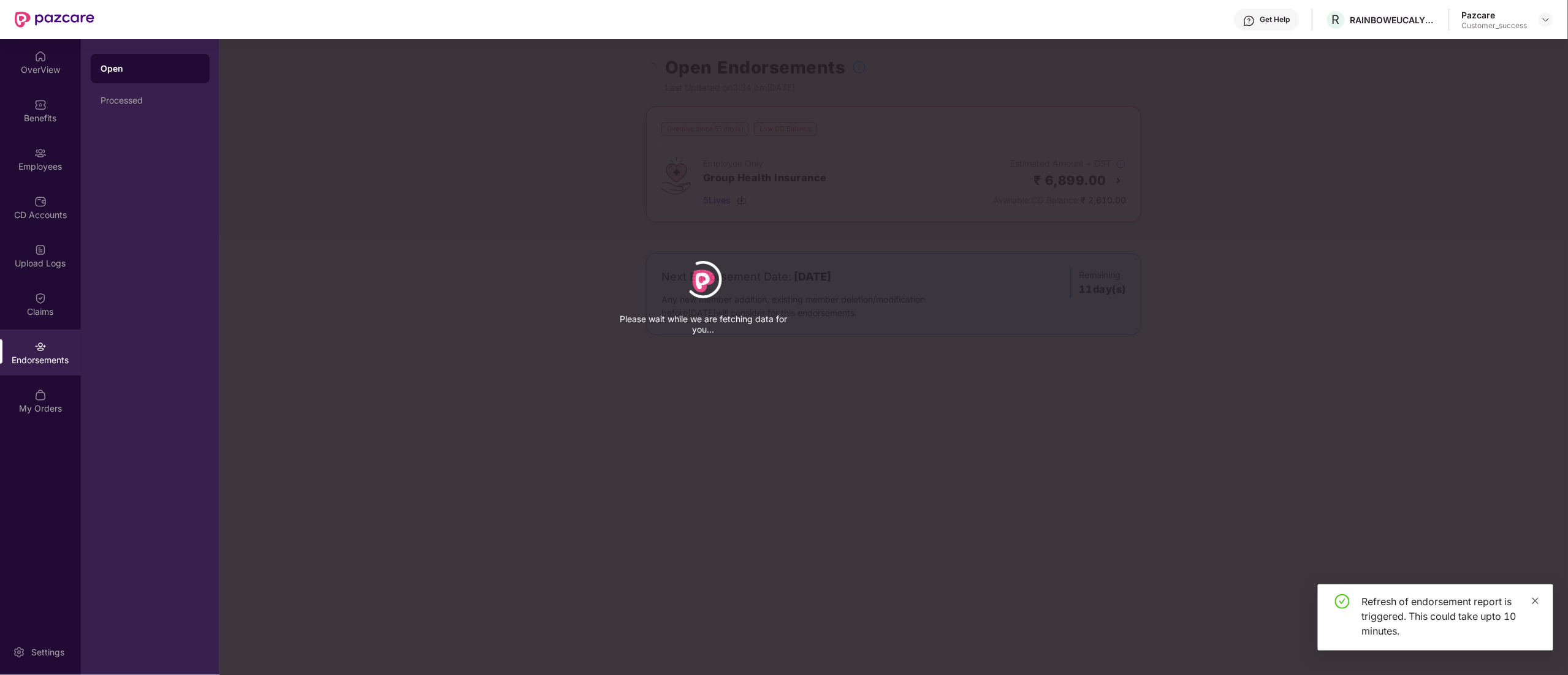
click at [1533, 603] on icon "close" at bounding box center [1536, 600] width 7 height 7
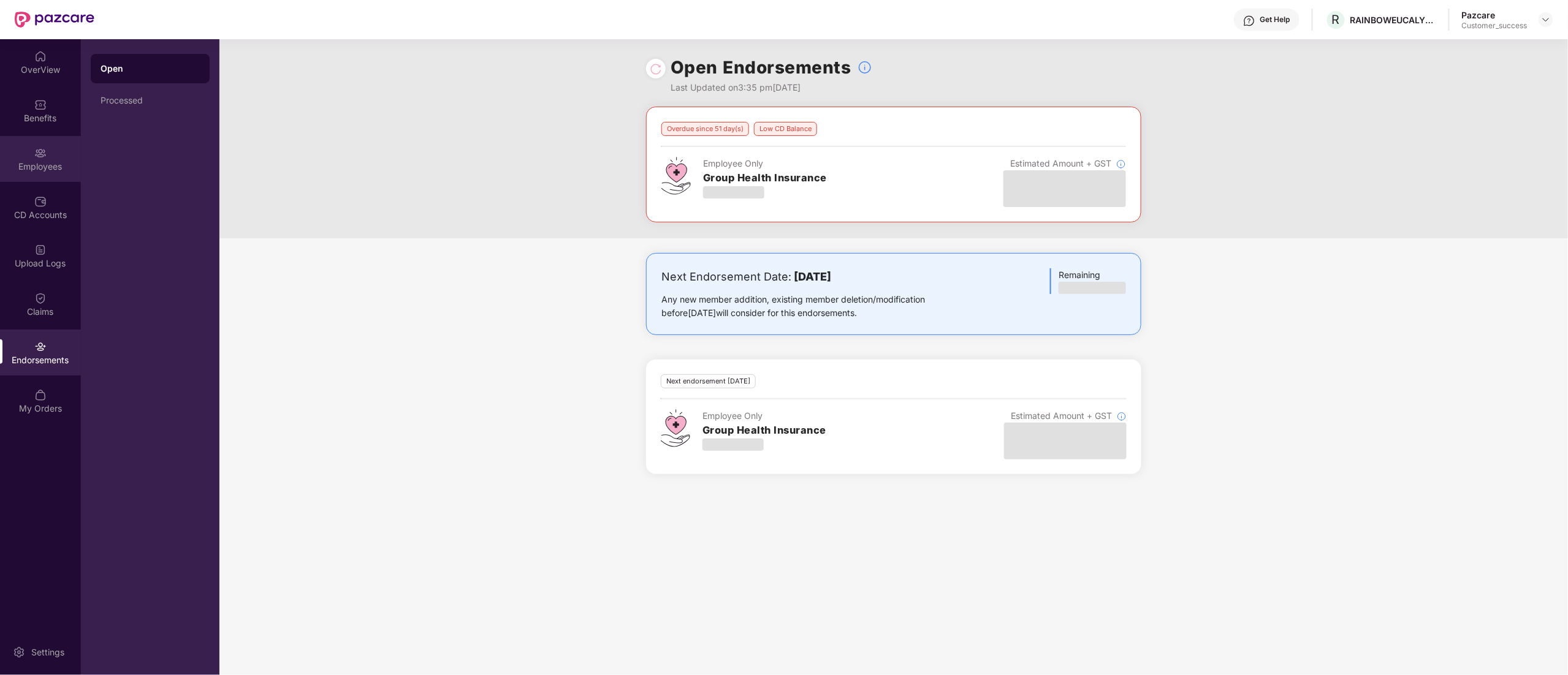
click at [38, 142] on div "Employees" at bounding box center [41, 159] width 81 height 46
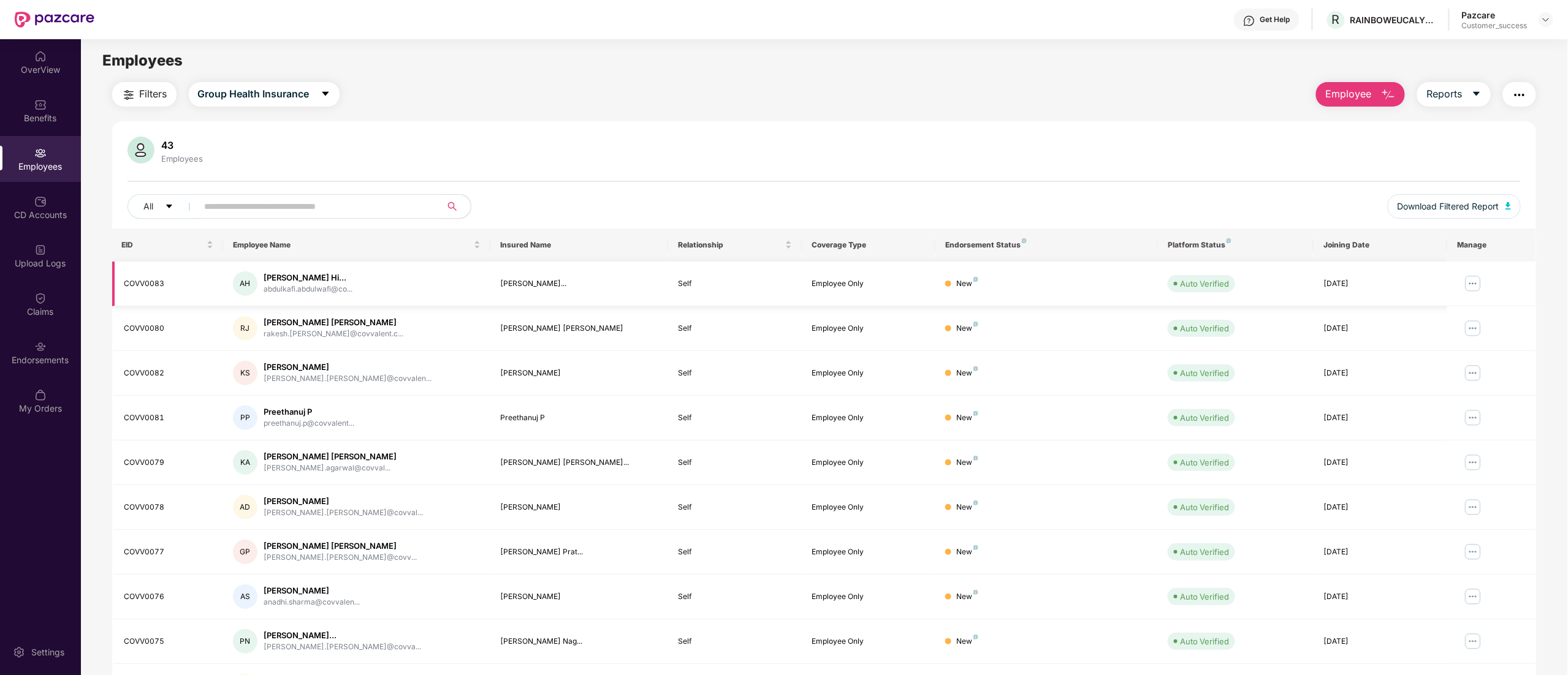
click at [179, 274] on td "COVV0083" at bounding box center [168, 284] width 111 height 45
click at [148, 276] on td "COVV0083" at bounding box center [168, 284] width 111 height 45
copy div "COVV0083"
click at [264, 194] on span at bounding box center [315, 206] width 251 height 24
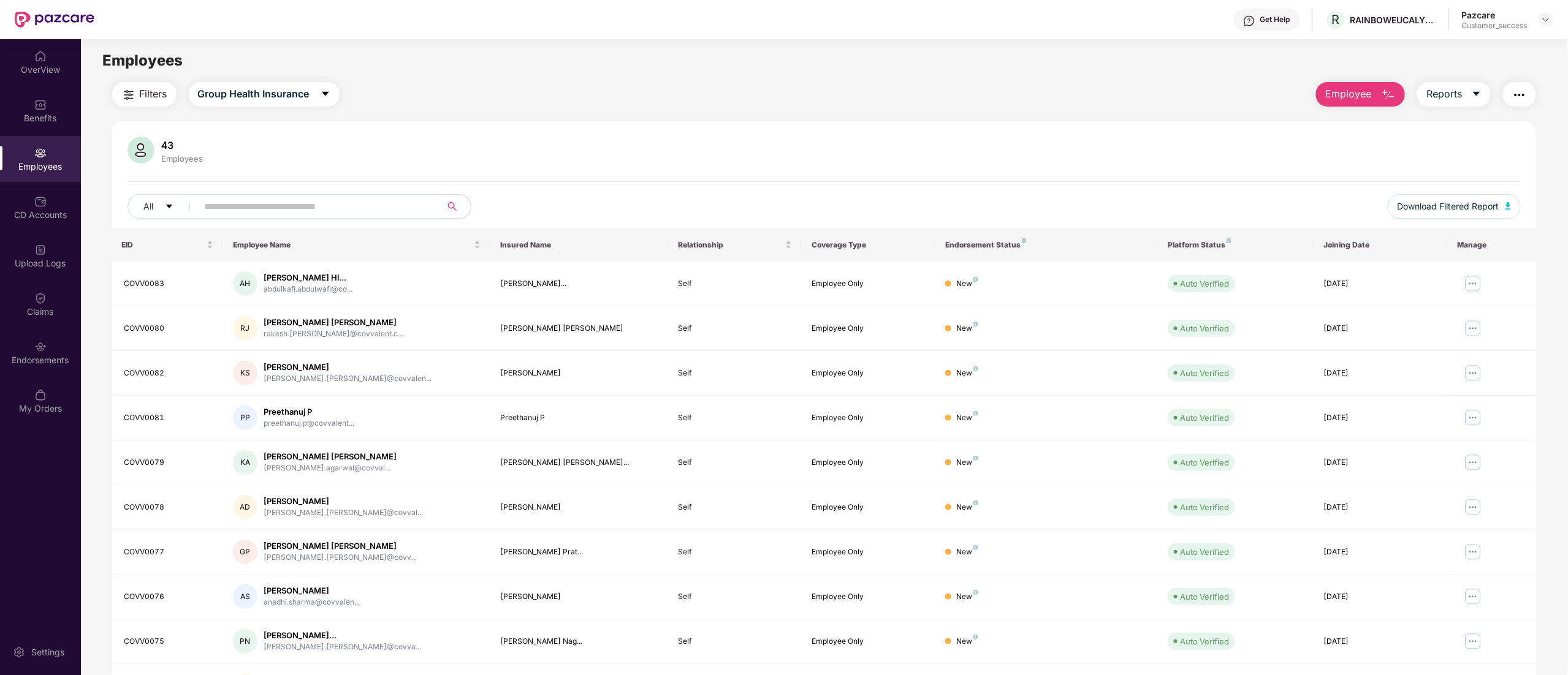
paste input "********"
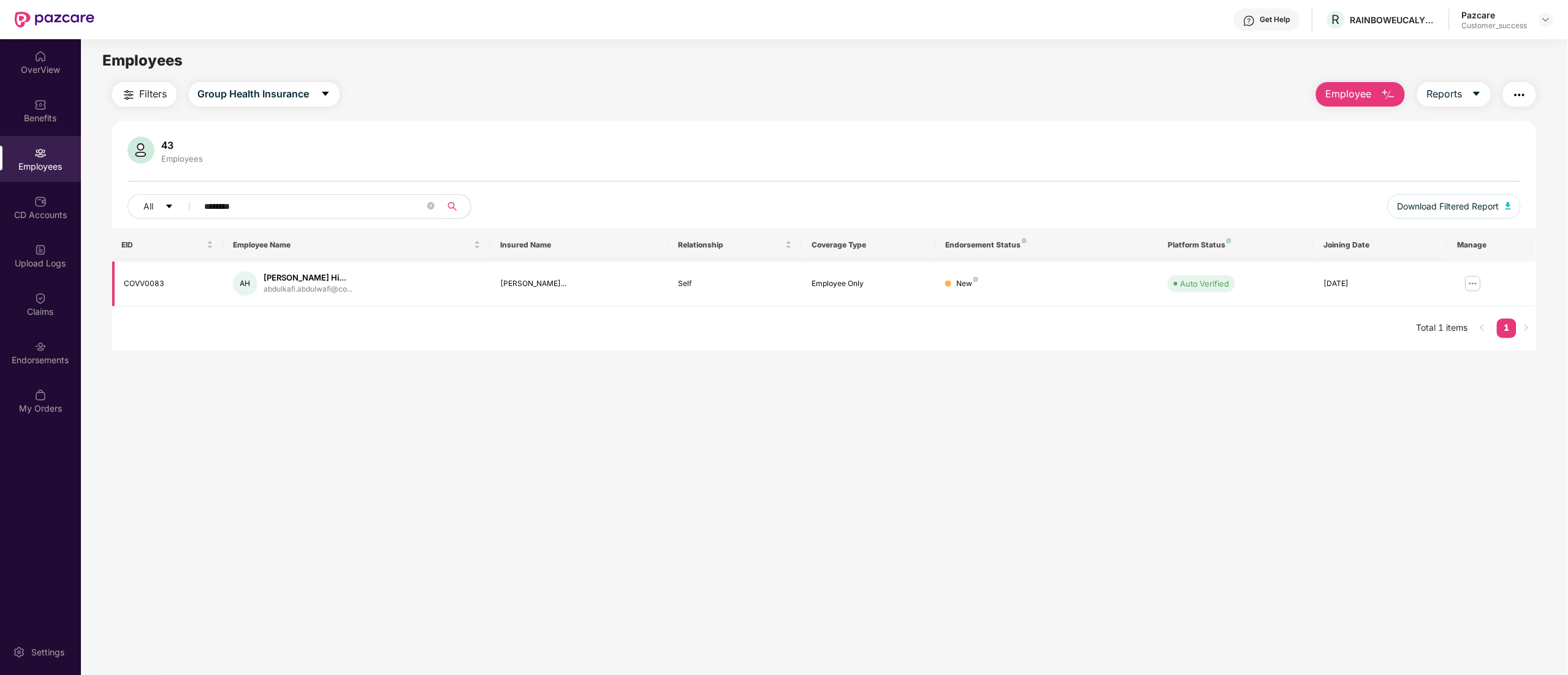
type input "********"
click at [1466, 282] on img at bounding box center [1473, 283] width 20 height 20
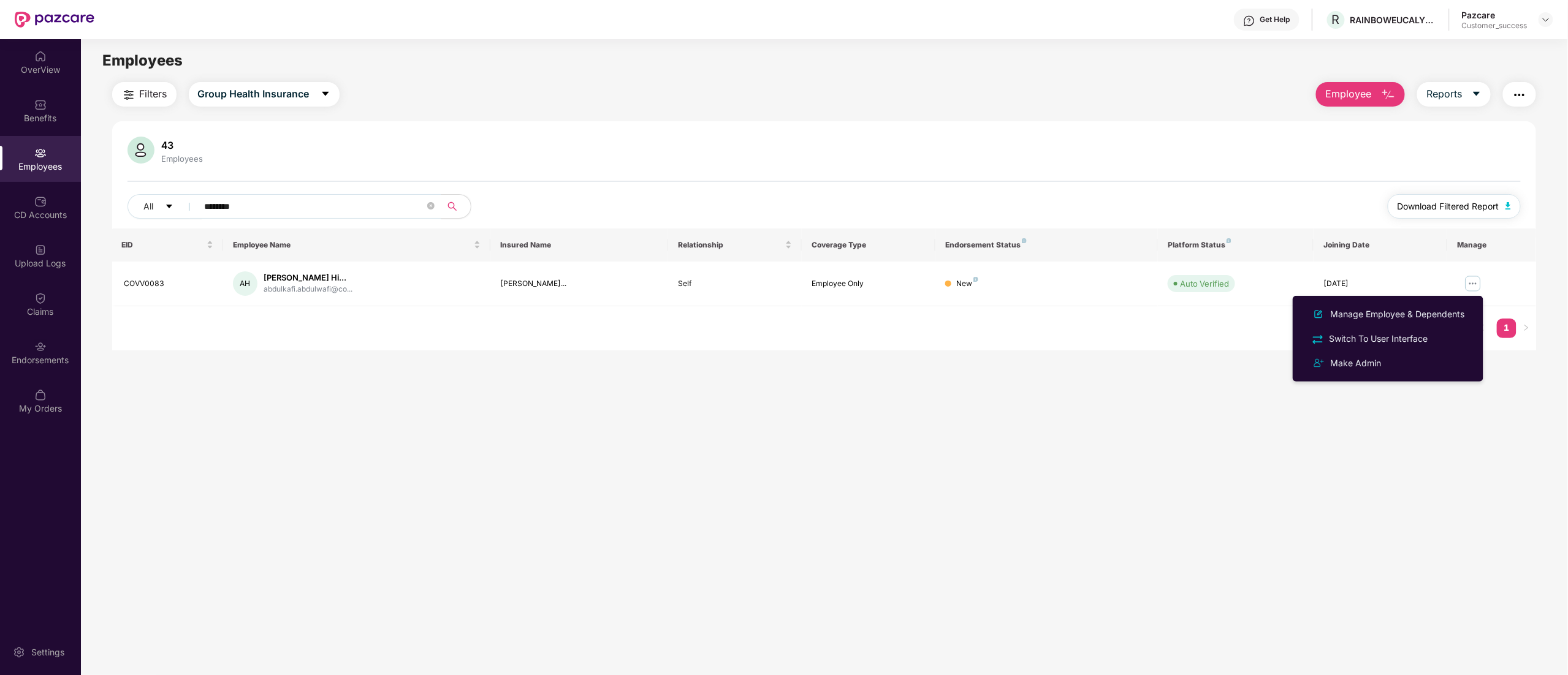
click at [1472, 198] on button "Download Filtered Report" at bounding box center [1454, 206] width 134 height 24
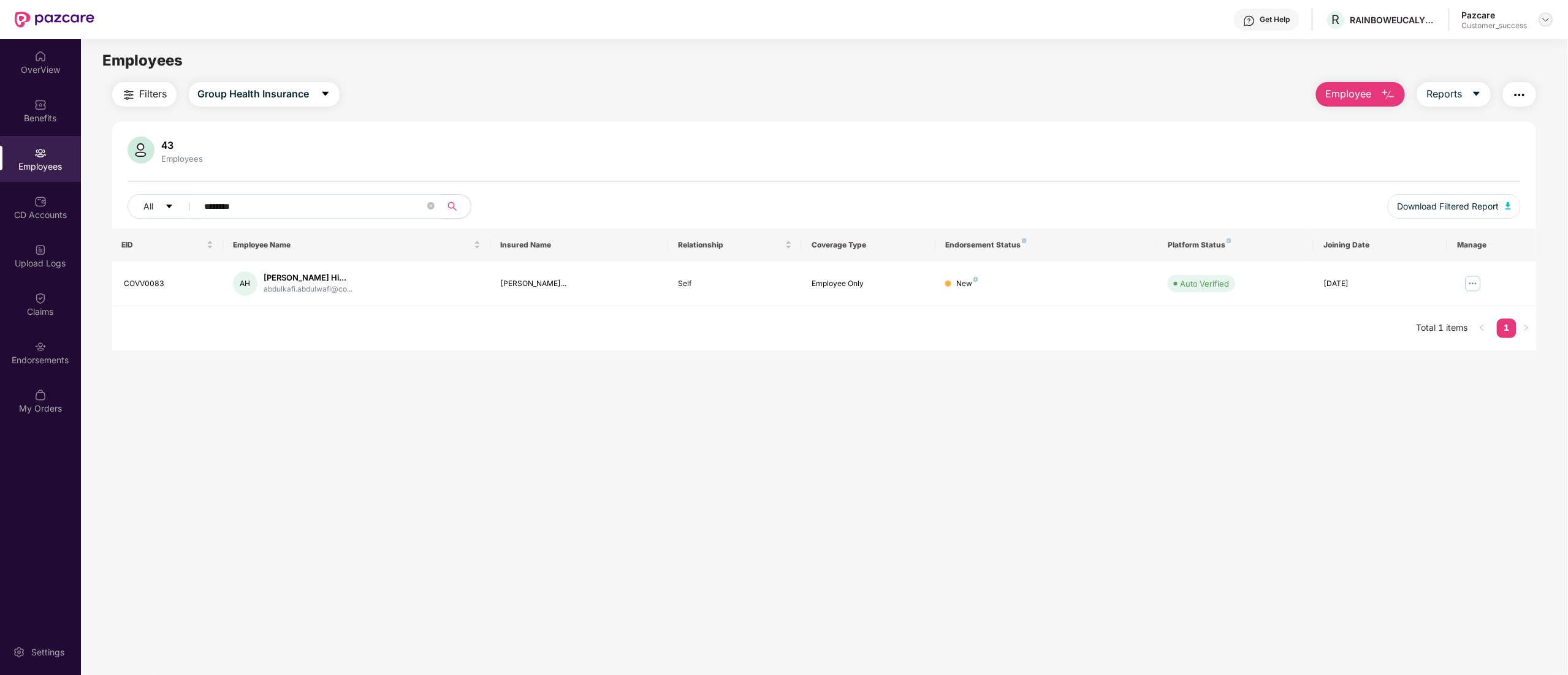
click at [1540, 21] on div at bounding box center [1546, 20] width 15 height 15
click at [1482, 56] on div "Switch to partner view" at bounding box center [1488, 49] width 159 height 24
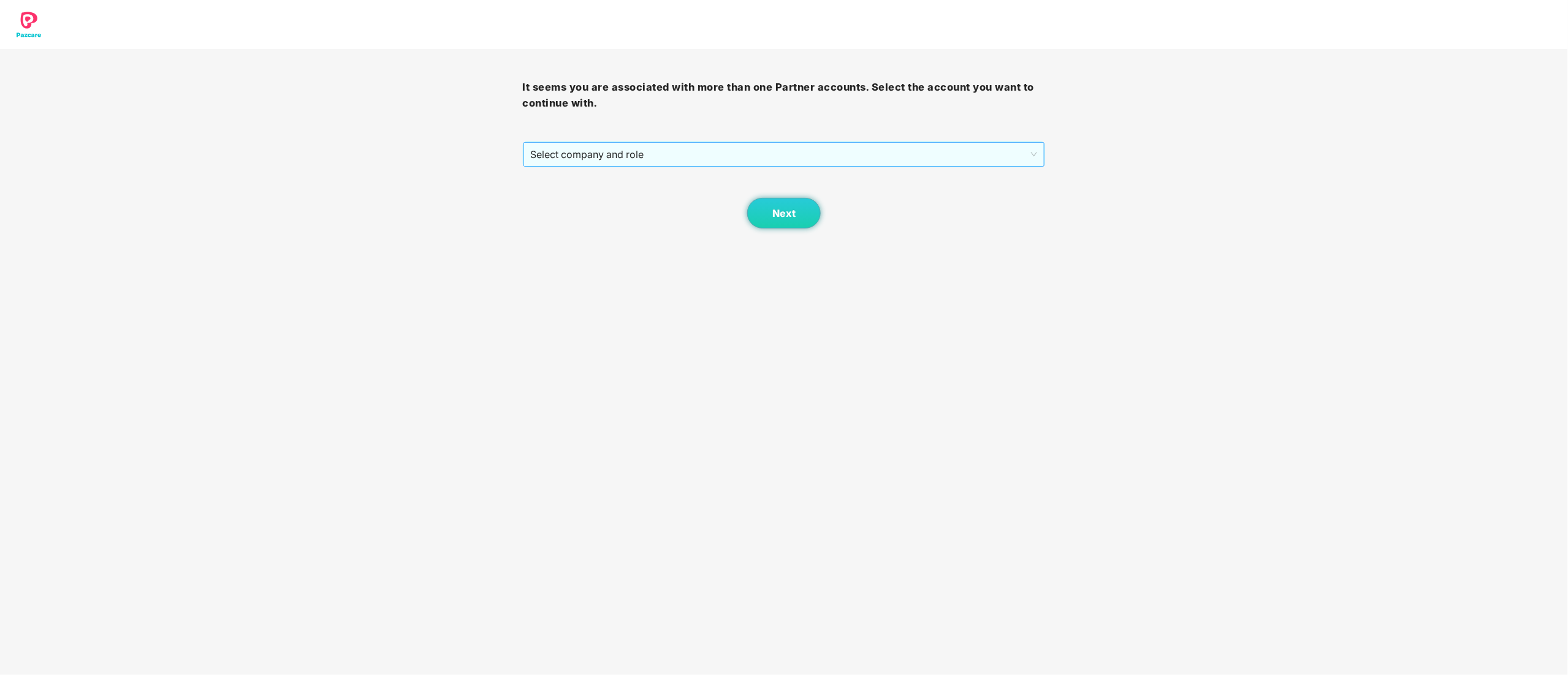
click at [662, 159] on span "Select company and role" at bounding box center [784, 154] width 507 height 24
click at [626, 204] on div "Pazcare - CUSTOMER_SUCCESS" at bounding box center [785, 198] width 508 height 13
click at [800, 218] on button "Next" at bounding box center [784, 213] width 74 height 31
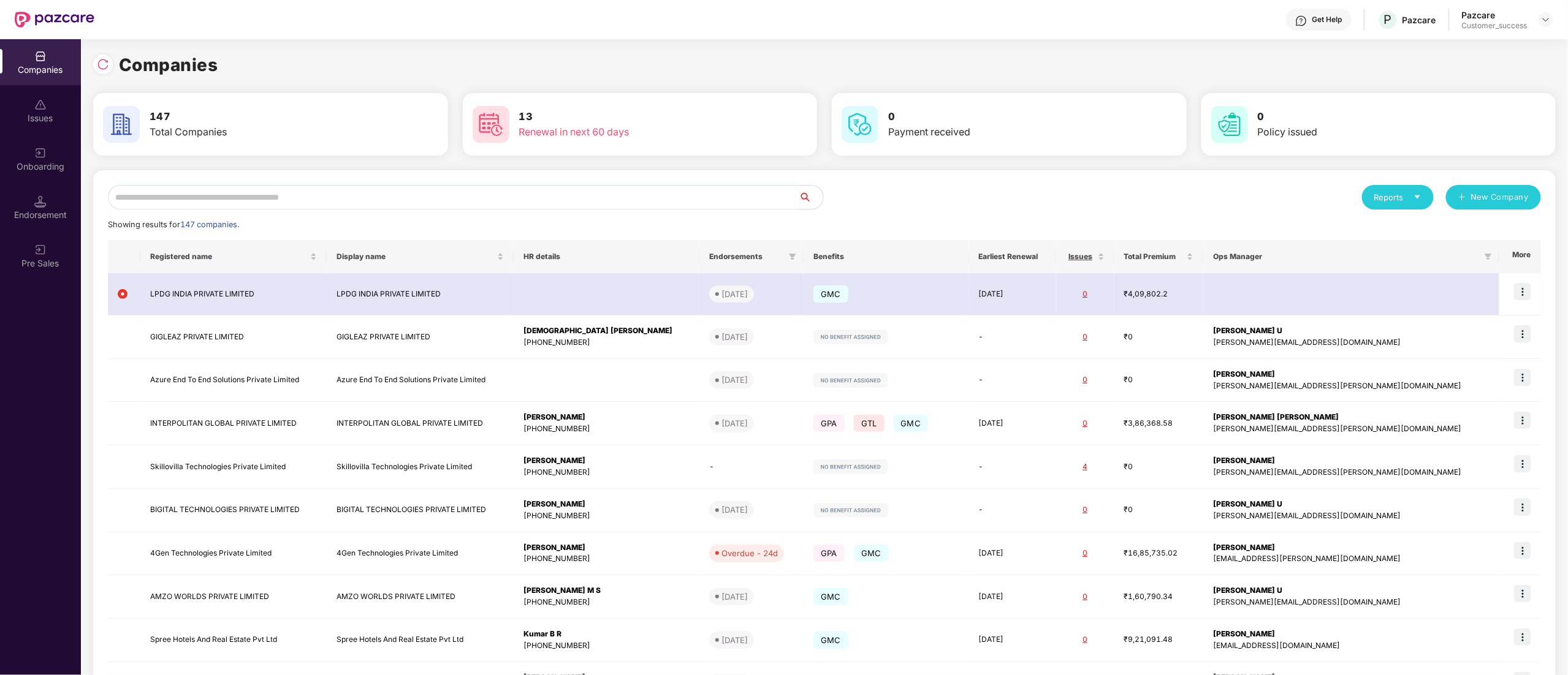
click at [162, 208] on input "text" at bounding box center [453, 197] width 691 height 24
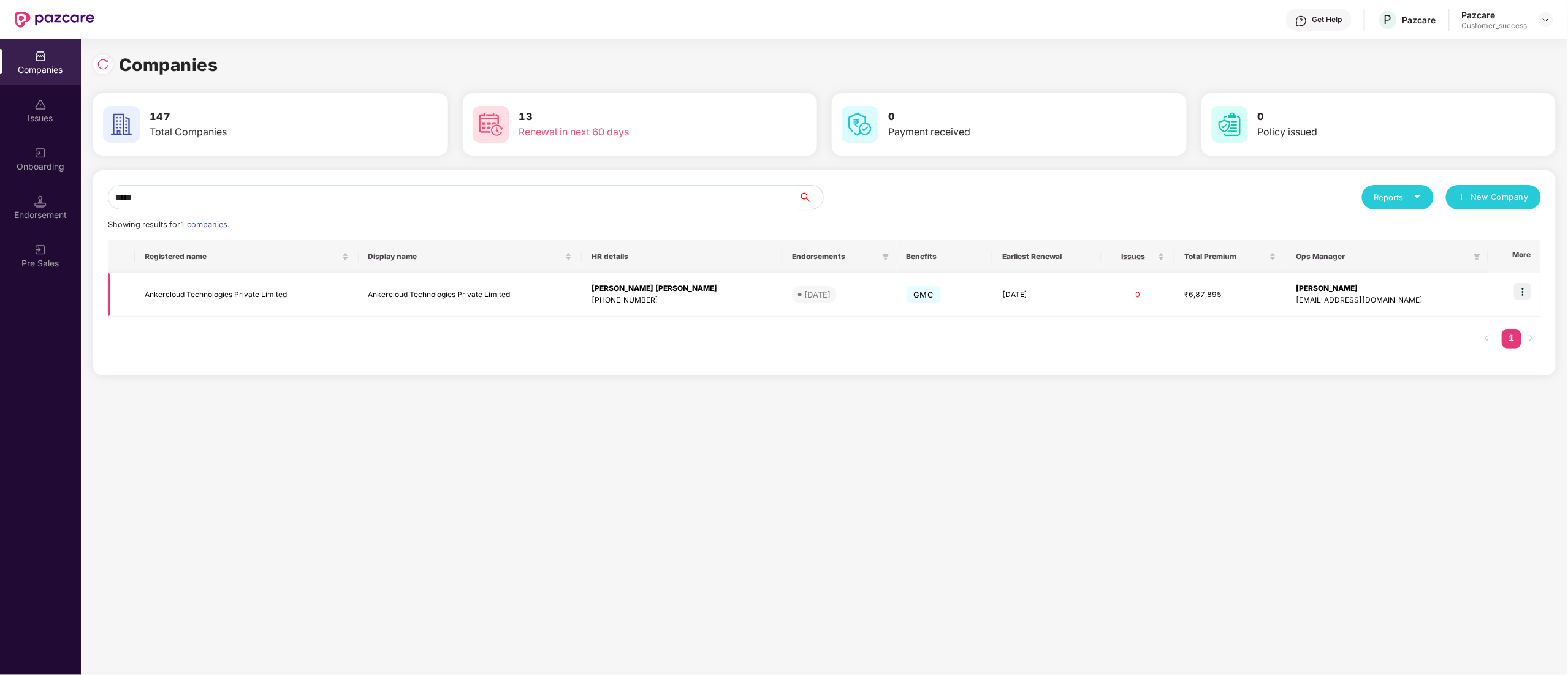
type input "*****"
click at [1521, 296] on img at bounding box center [1522, 291] width 17 height 17
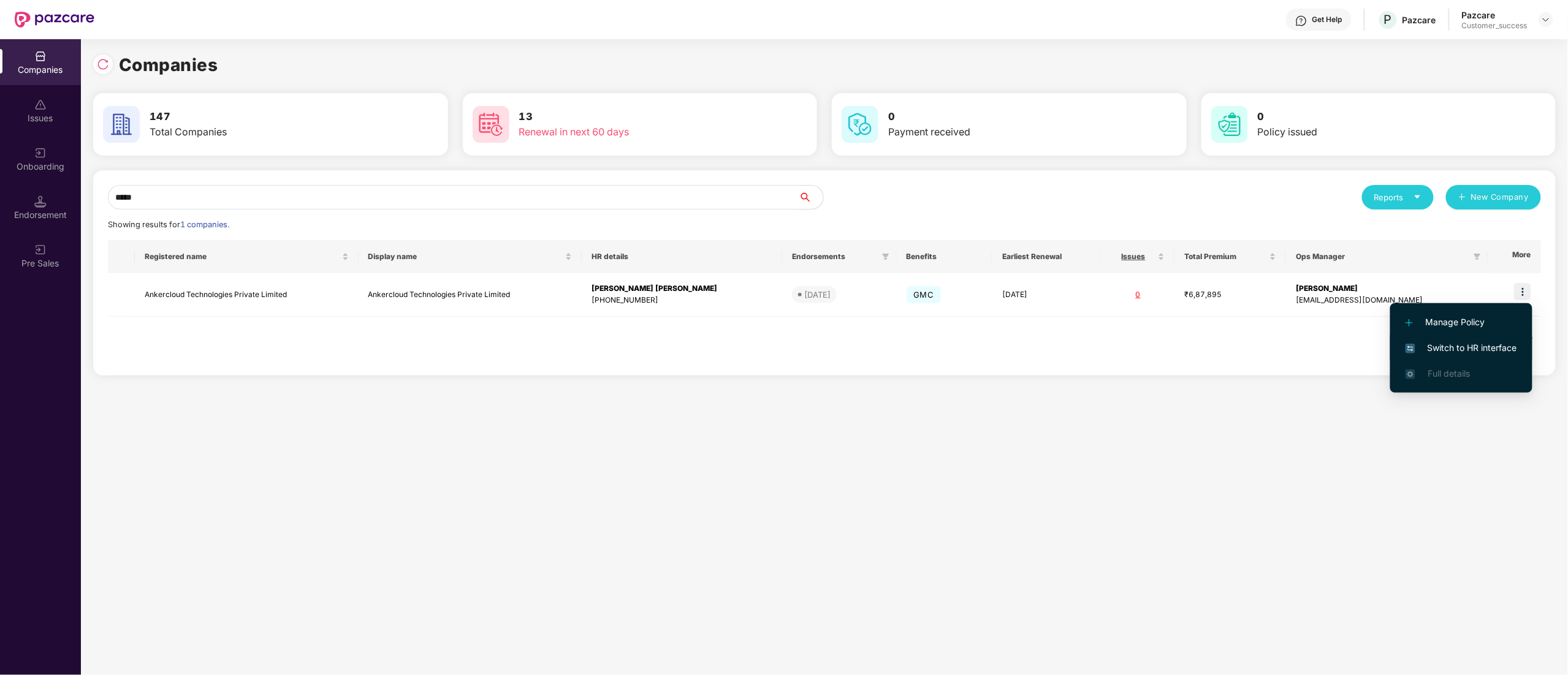
click at [1492, 347] on span "Switch to HR interface" at bounding box center [1461, 348] width 111 height 13
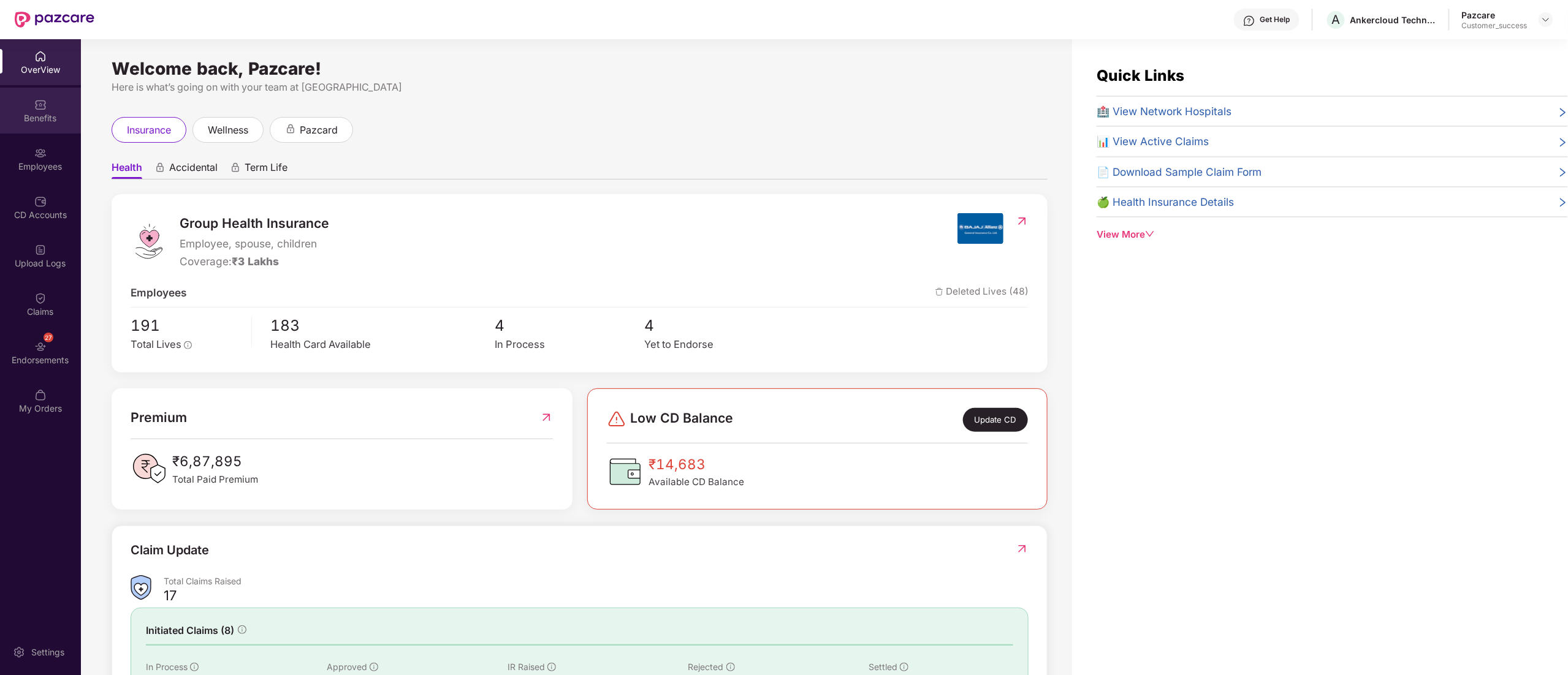
click at [28, 128] on div "Benefits" at bounding box center [41, 111] width 81 height 46
